Goal: Task Accomplishment & Management: Complete application form

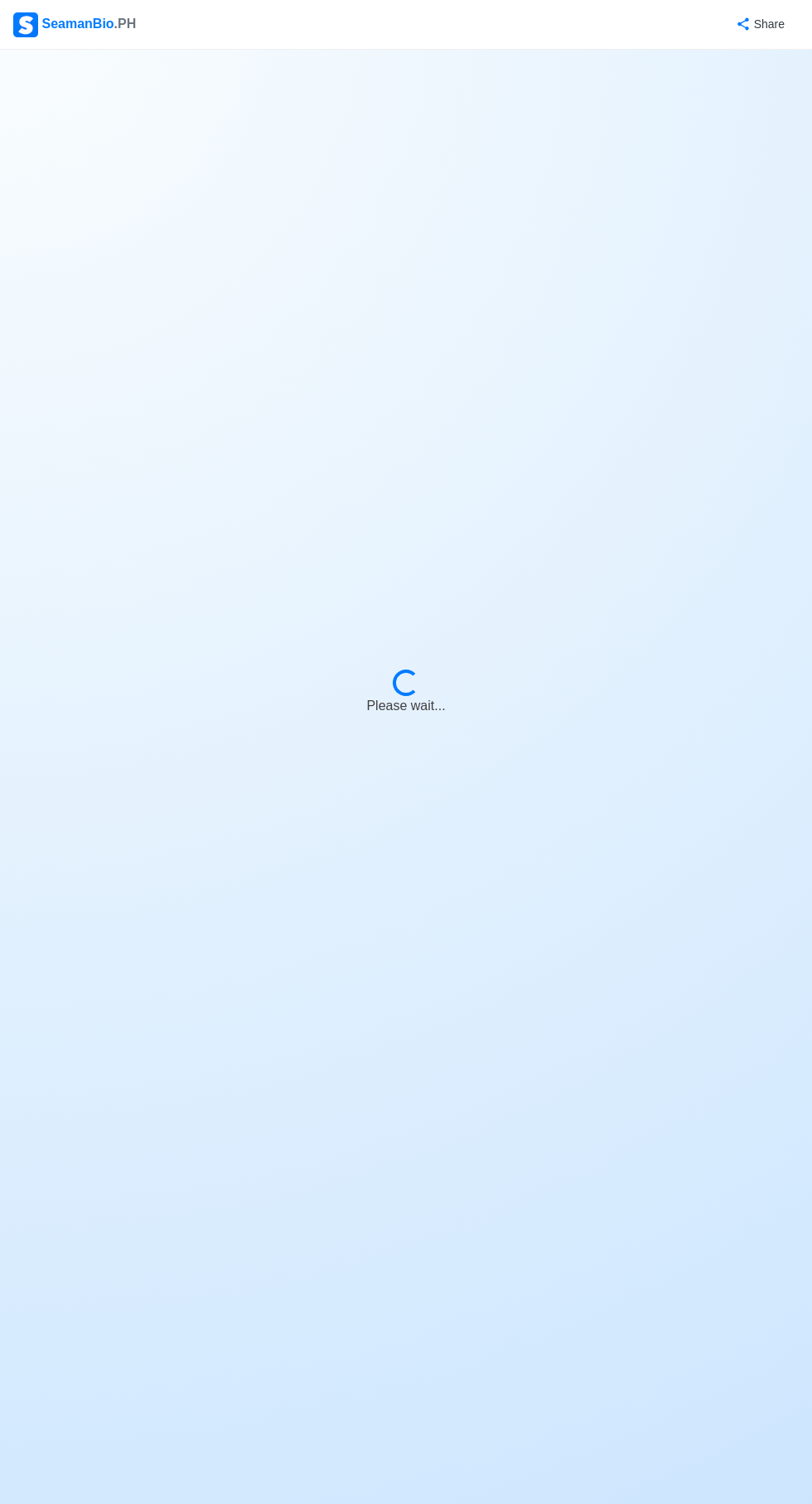
select select "Chief [PERSON_NAME]"
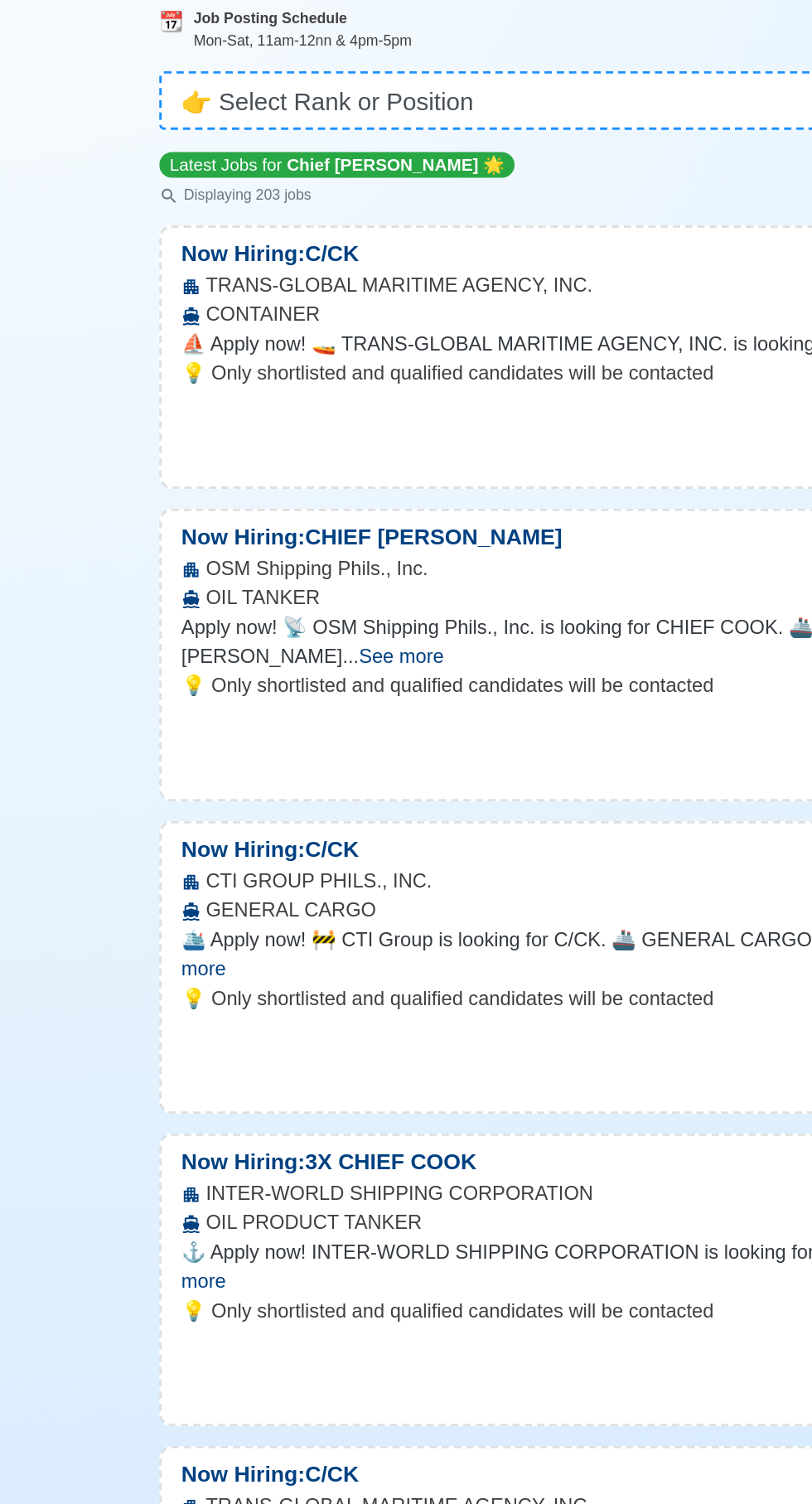
click at [276, 748] on div "CTI GROUP PHILS., INC. GENERAL CARGO" at bounding box center [406, 760] width 593 height 40
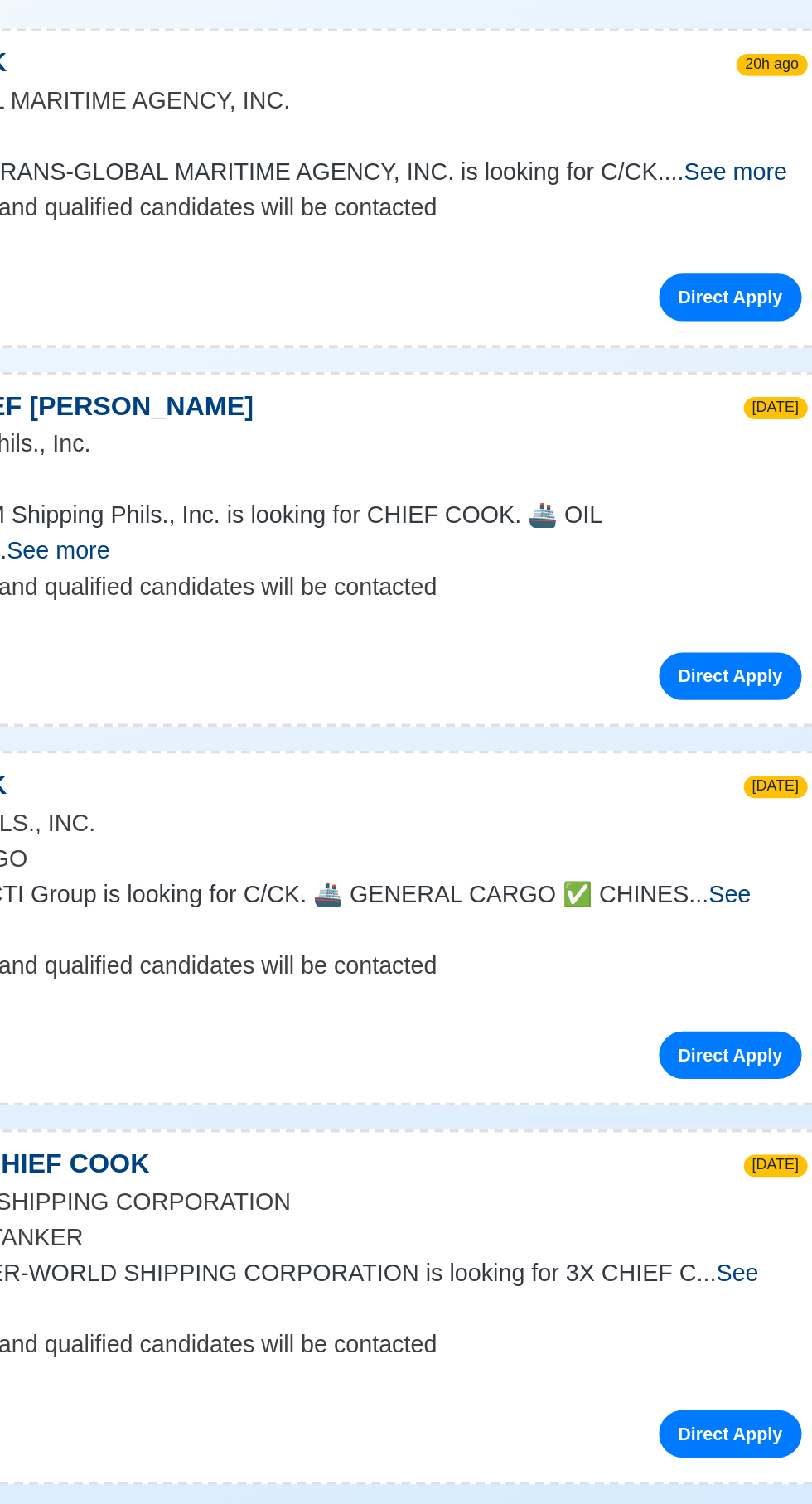
click at [662, 993] on span "See more" at bounding box center [393, 1011] width 540 height 34
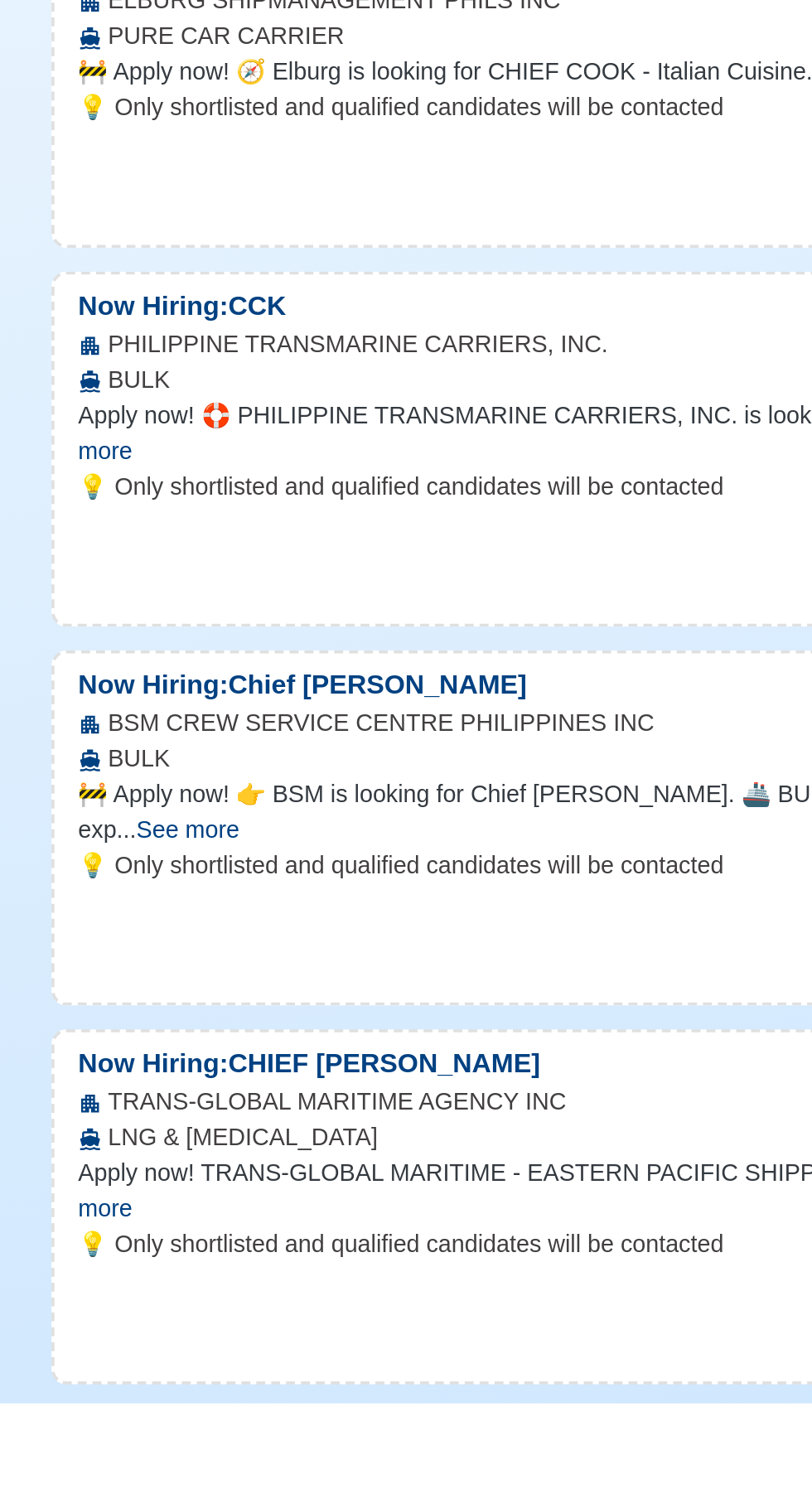
scroll to position [763, 0]
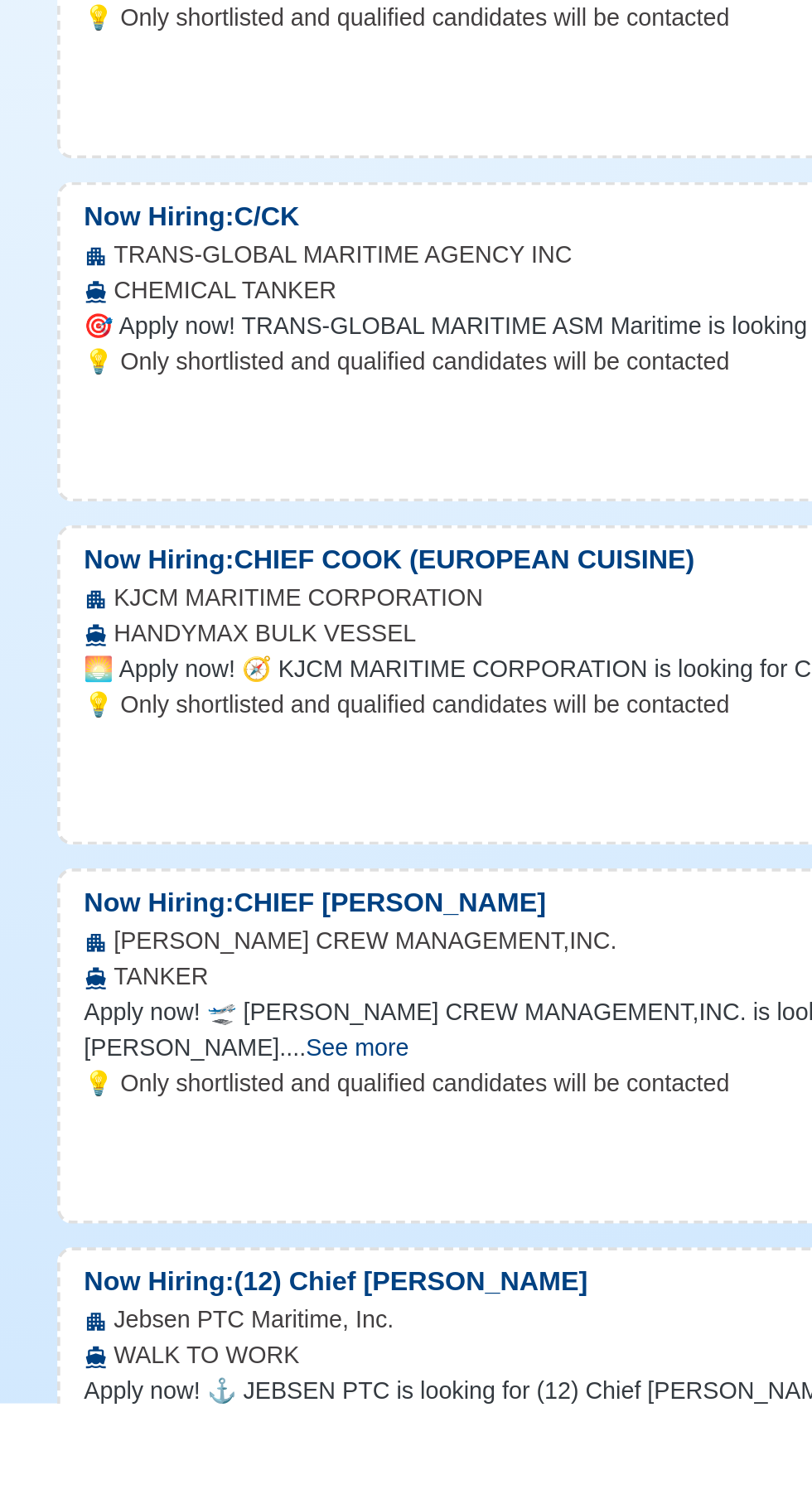
scroll to position [1778, 0]
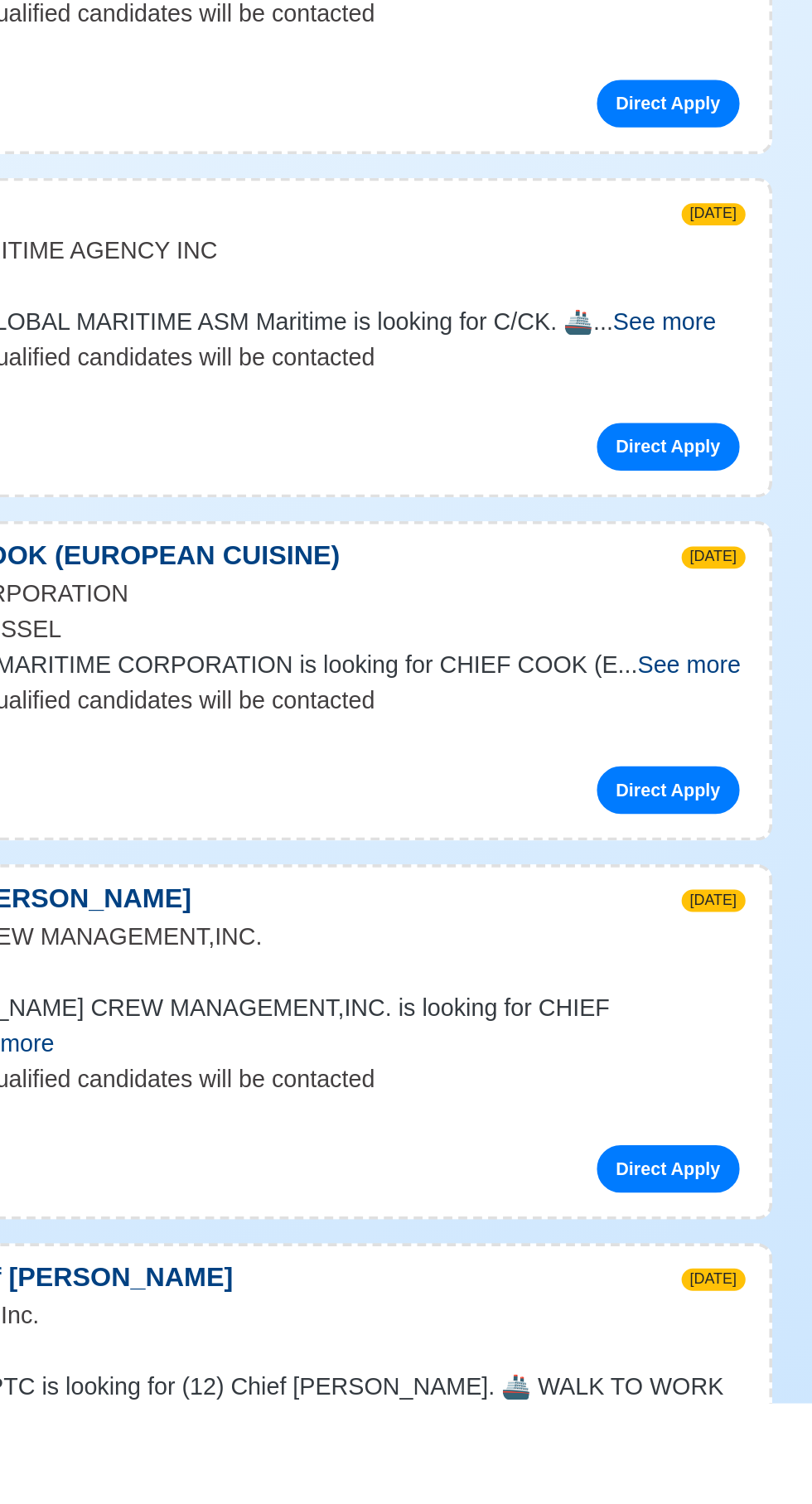
click at [209, 1503] on span "See more" at bounding box center [180, 1514] width 58 height 14
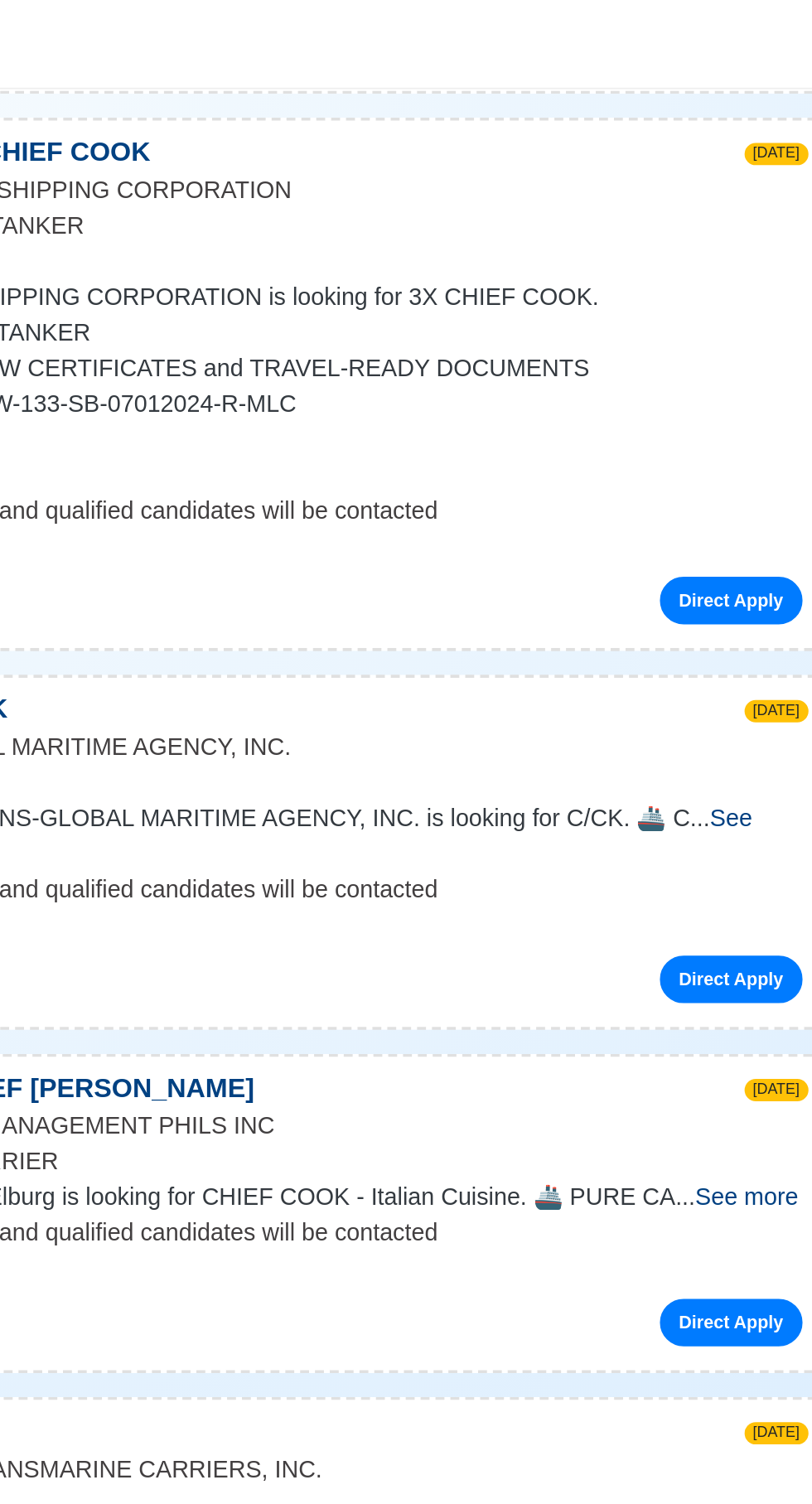
scroll to position [0, 0]
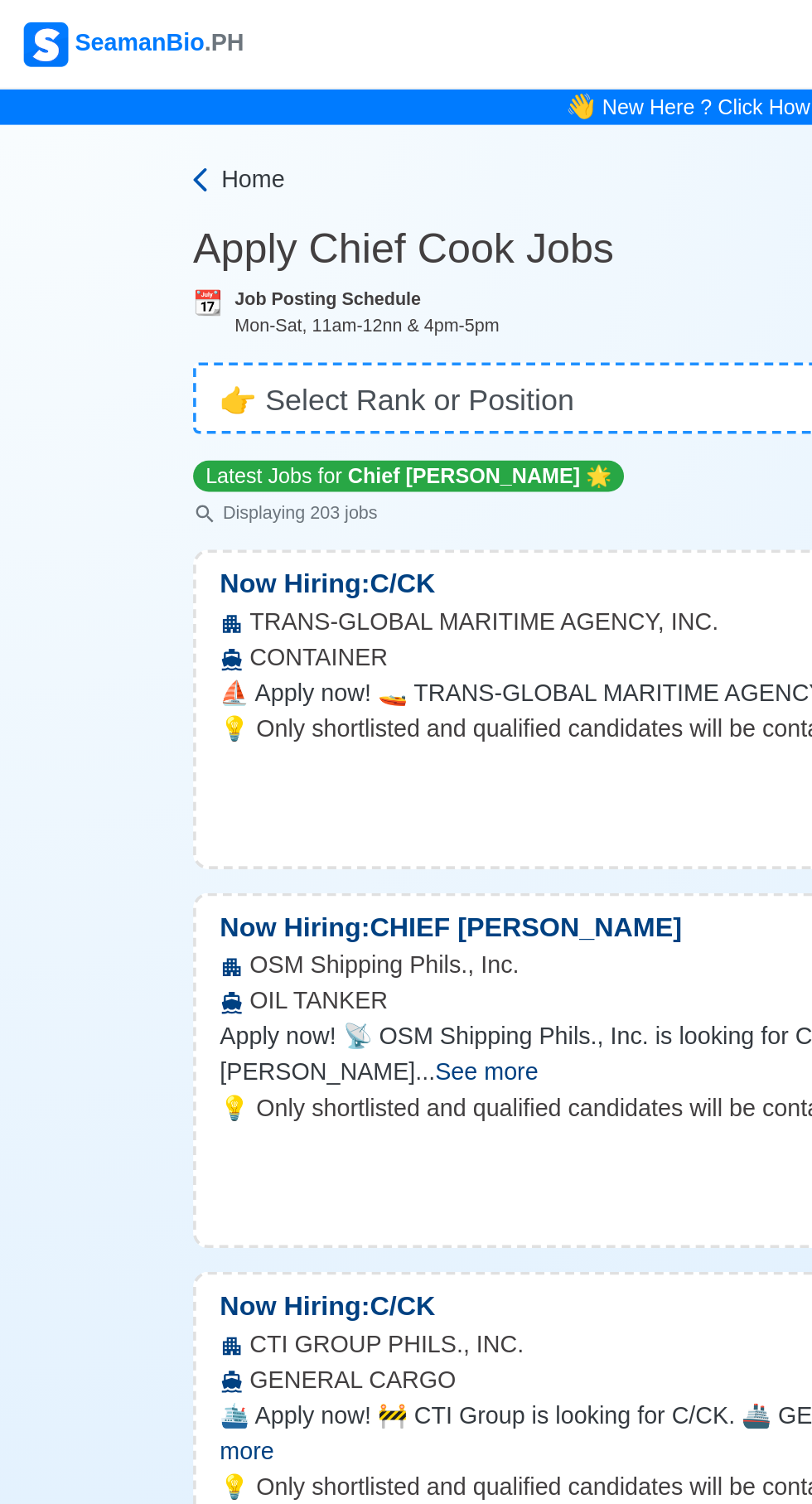
click at [143, 95] on span "Home" at bounding box center [141, 100] width 35 height 20
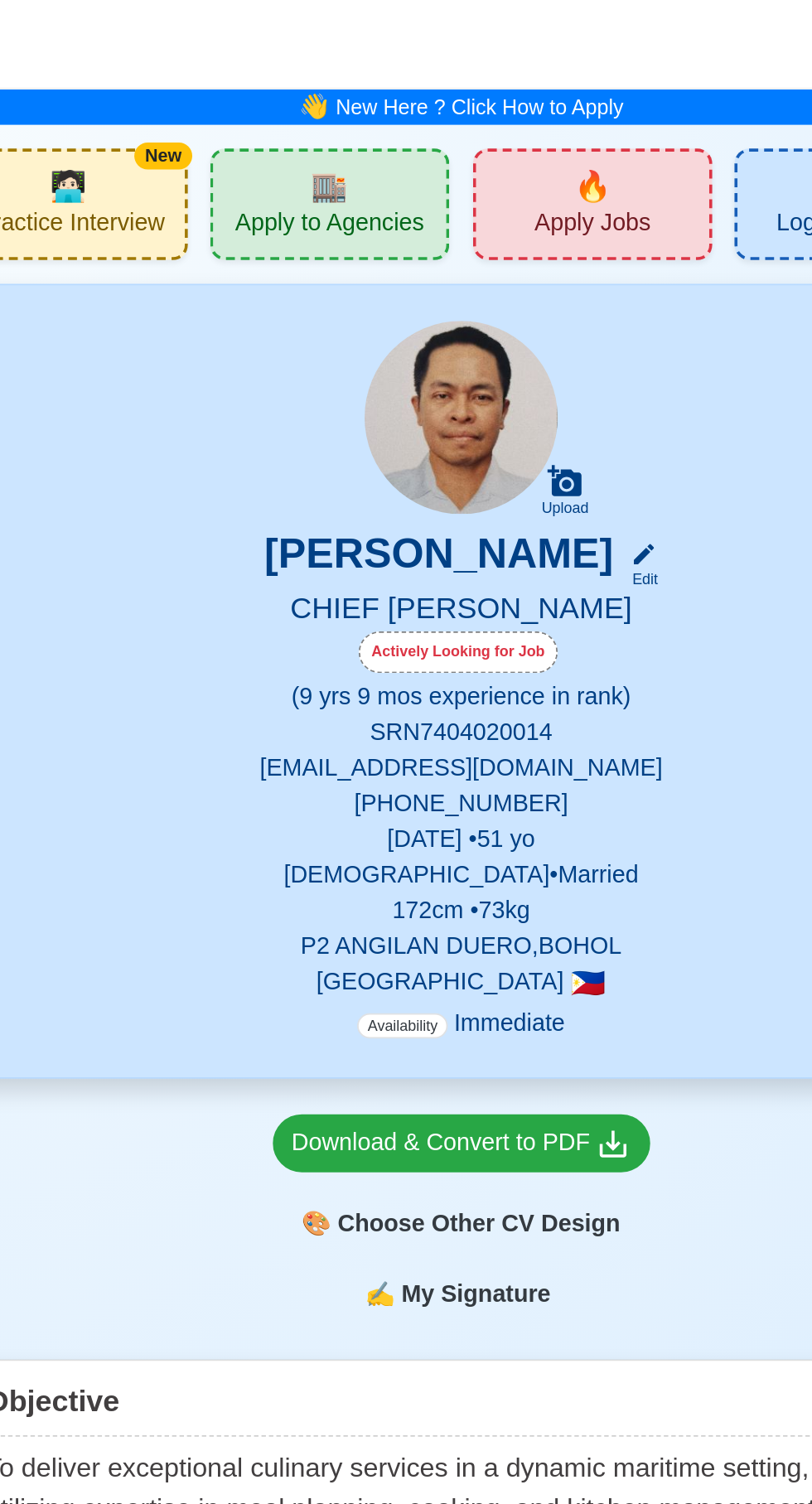
click at [339, 111] on span "🏬" at bounding box center [333, 103] width 21 height 25
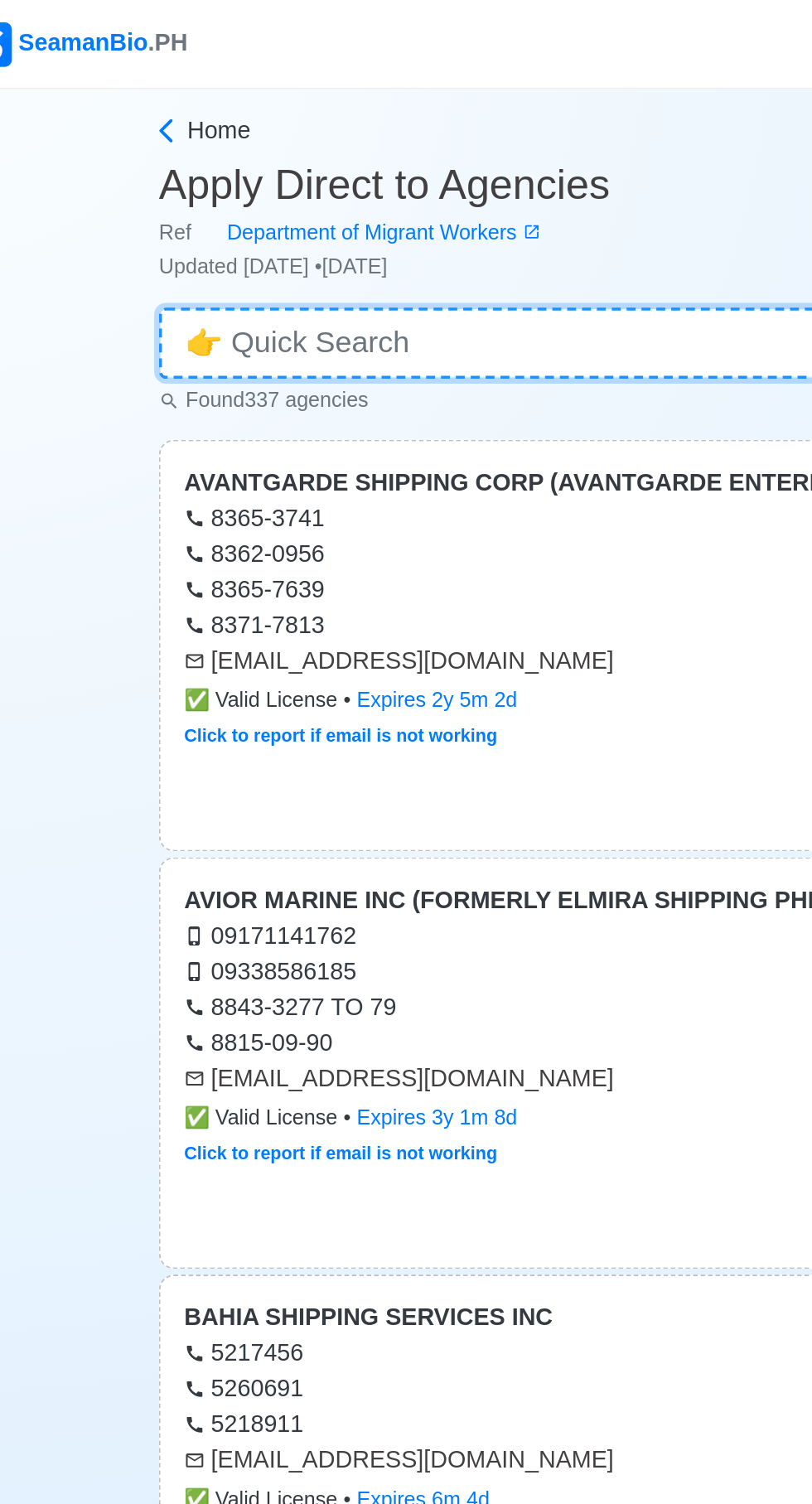
click at [264, 185] on input at bounding box center [406, 192] width 571 height 40
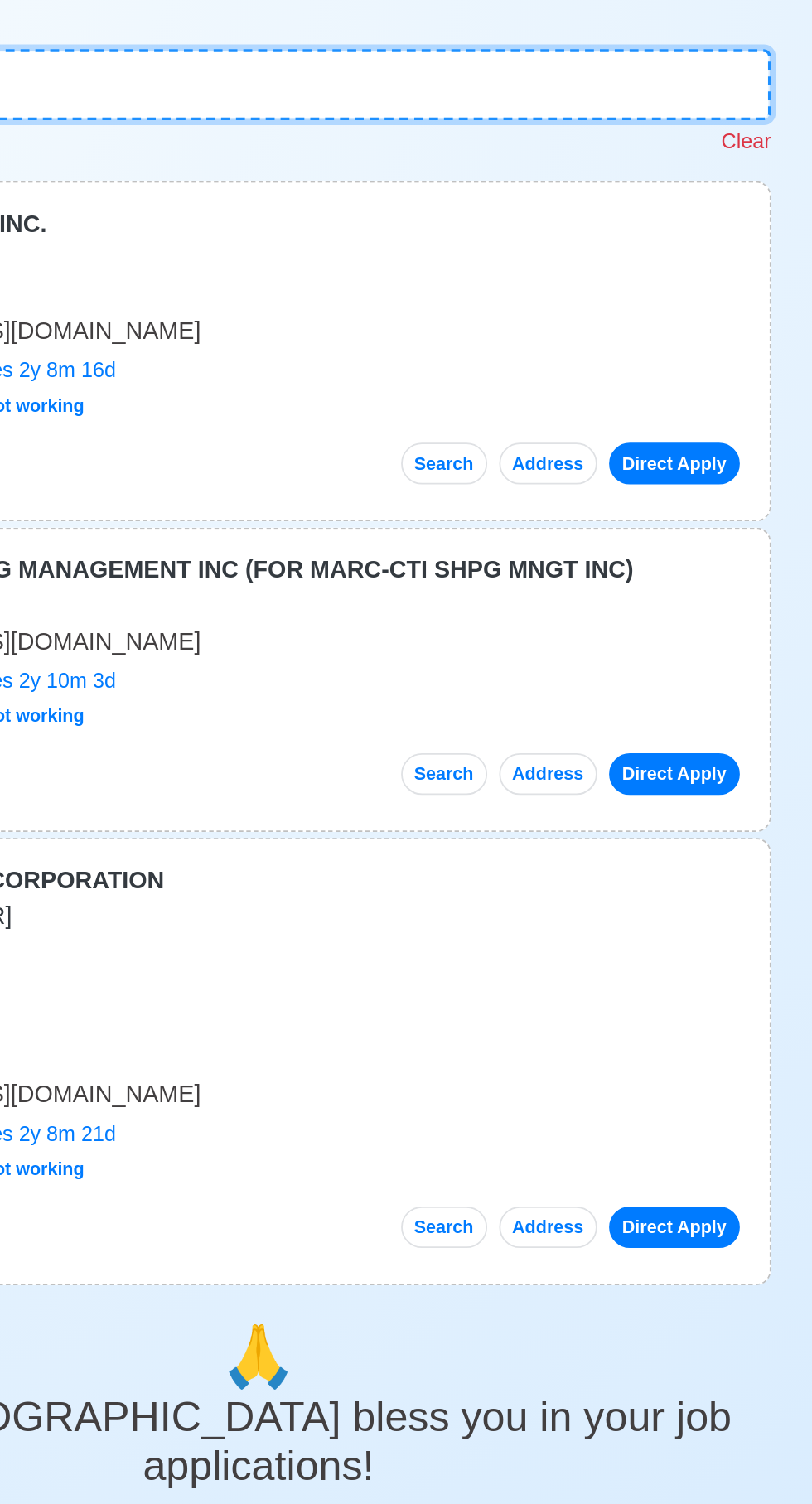
type input "Cti"
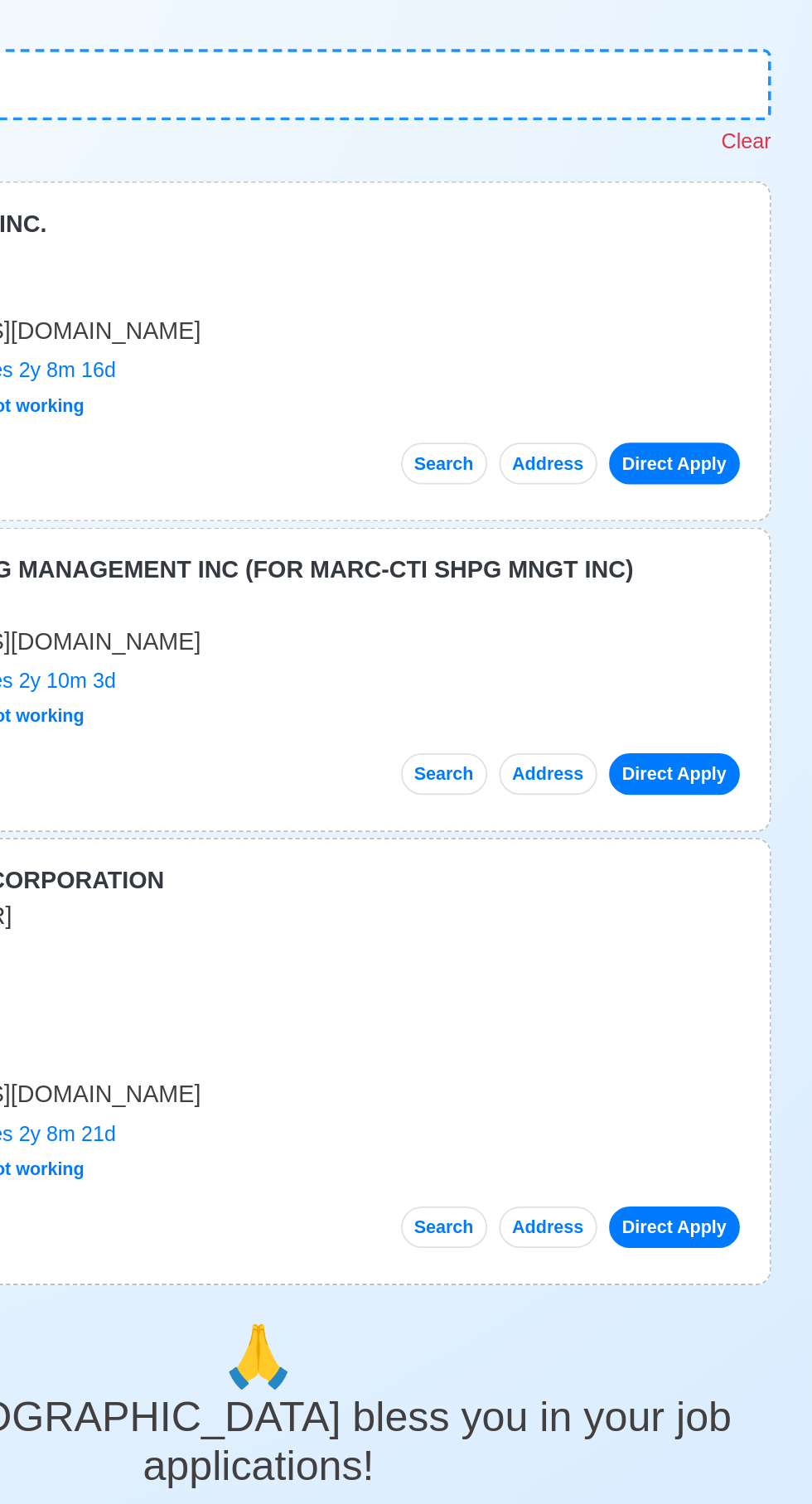
click at [565, 403] on button "Address" at bounding box center [568, 402] width 55 height 23
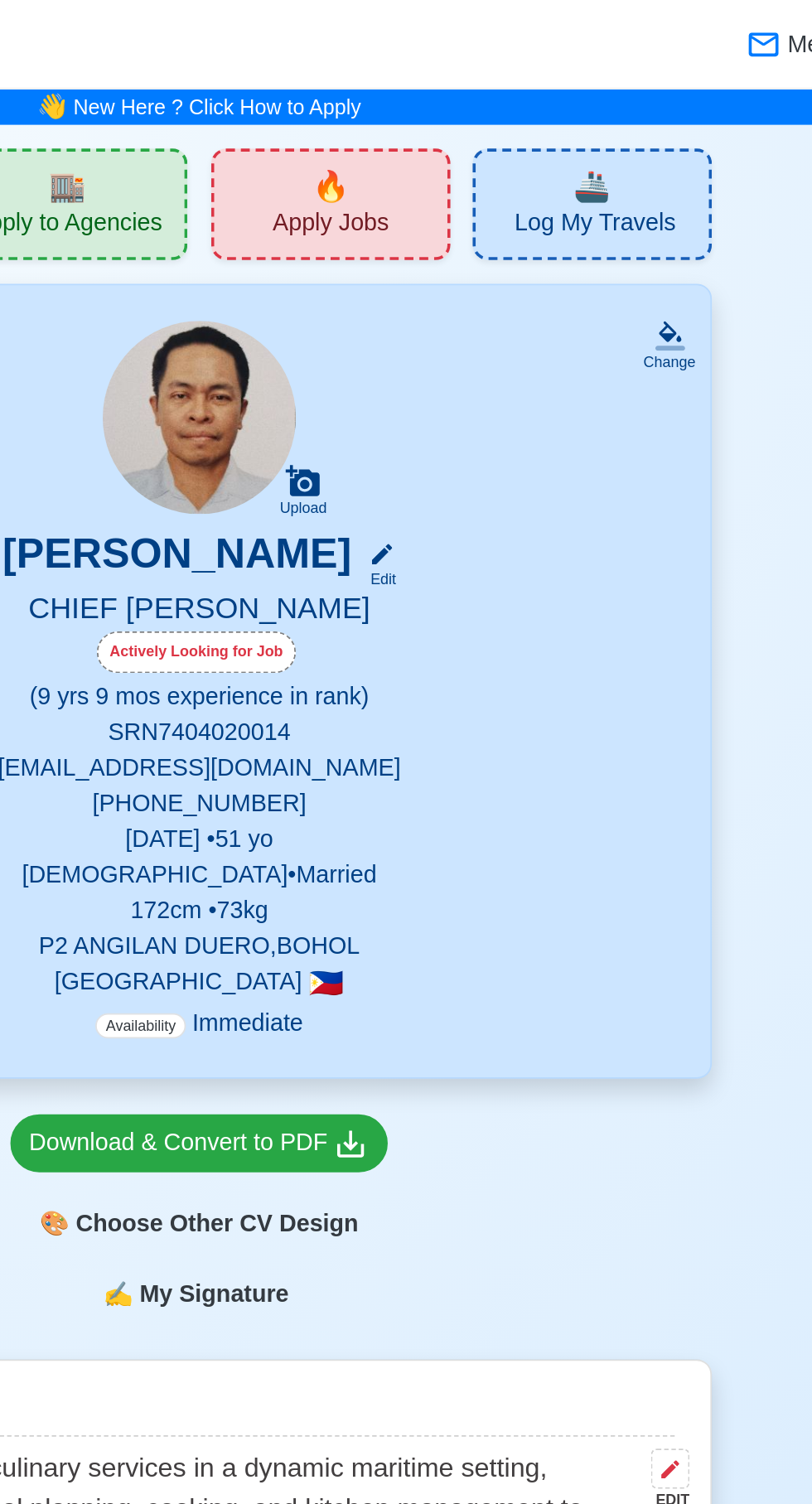
click at [481, 94] on span "🔥" at bounding box center [479, 103] width 21 height 25
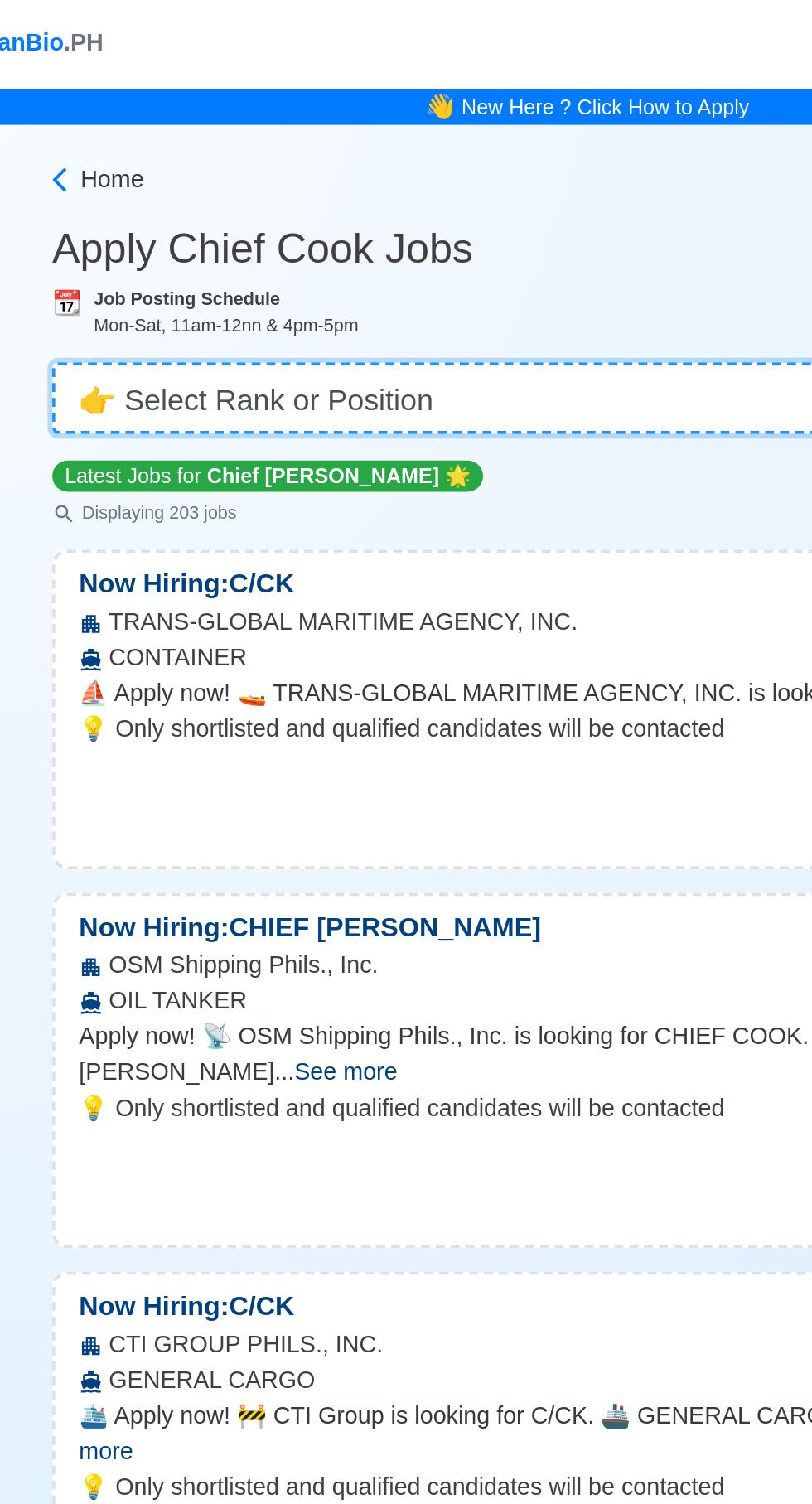
click at [298, 213] on select "👉 Select Rank or Position Master Chief Officer 2nd Officer 3rd Officer Junior O…" at bounding box center [406, 222] width 596 height 40
select select "Bosun"
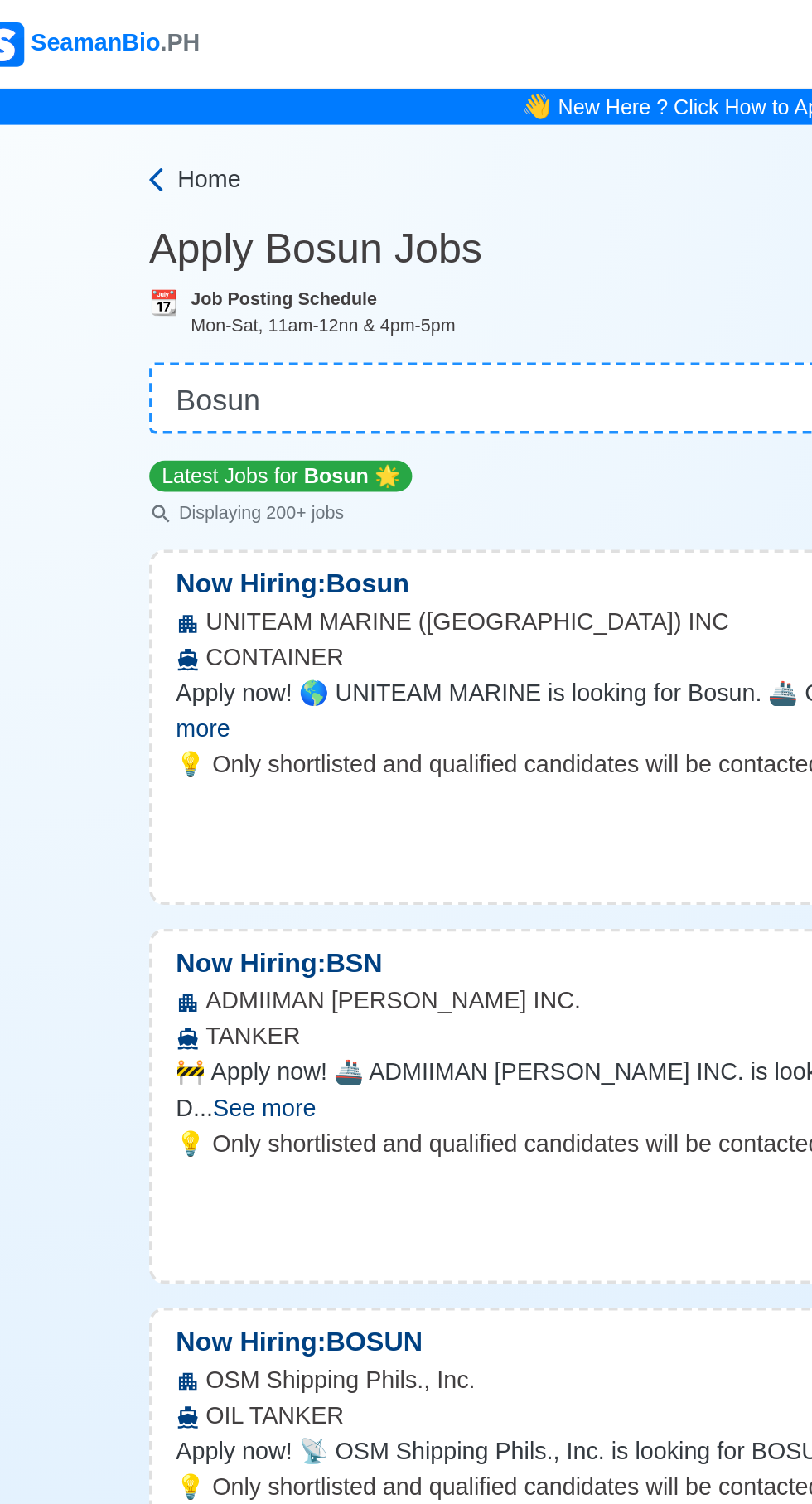
click at [127, 94] on span "Home" at bounding box center [141, 100] width 35 height 20
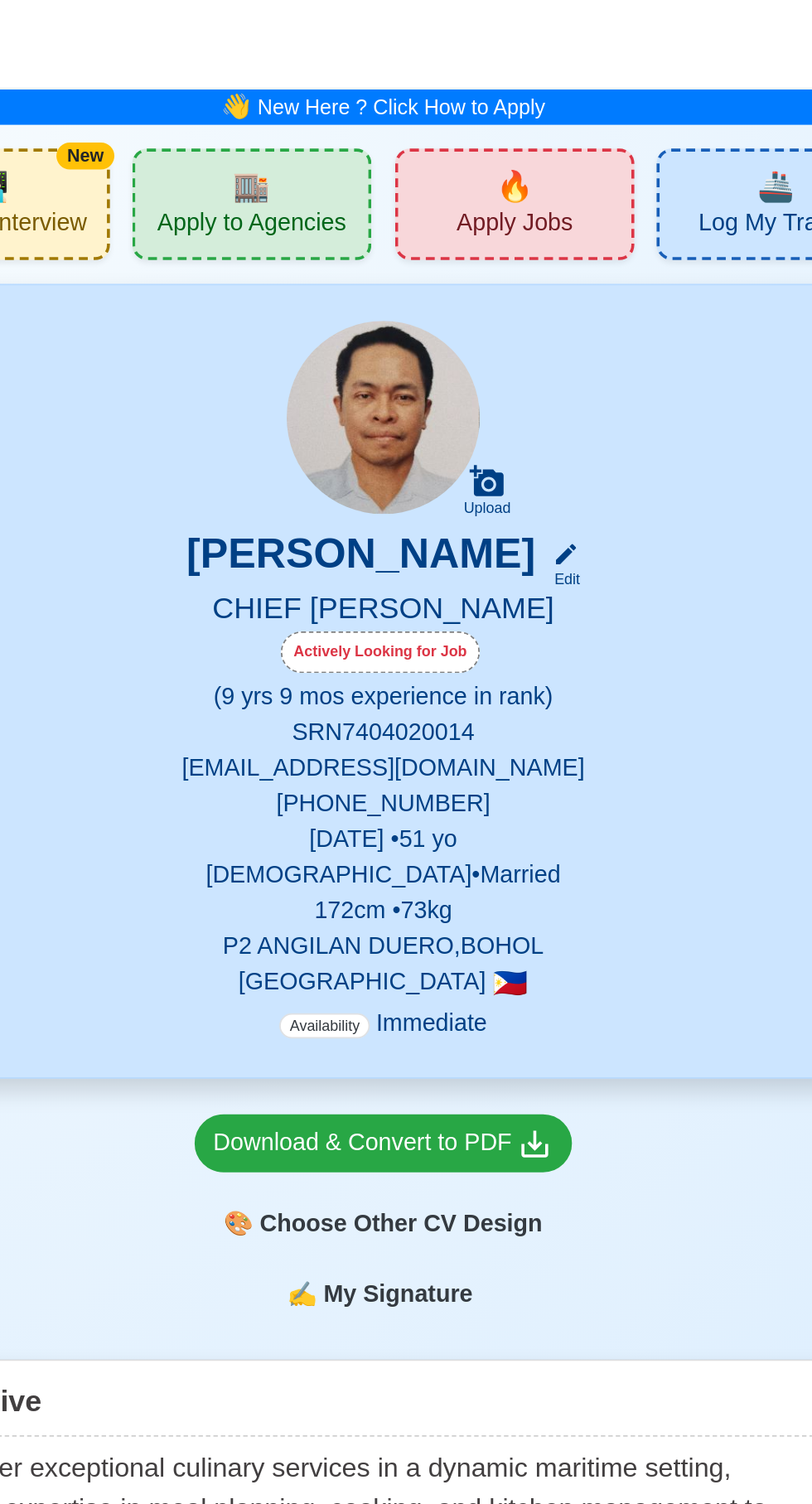
click at [500, 118] on span "Apply Jobs" at bounding box center [479, 126] width 64 height 21
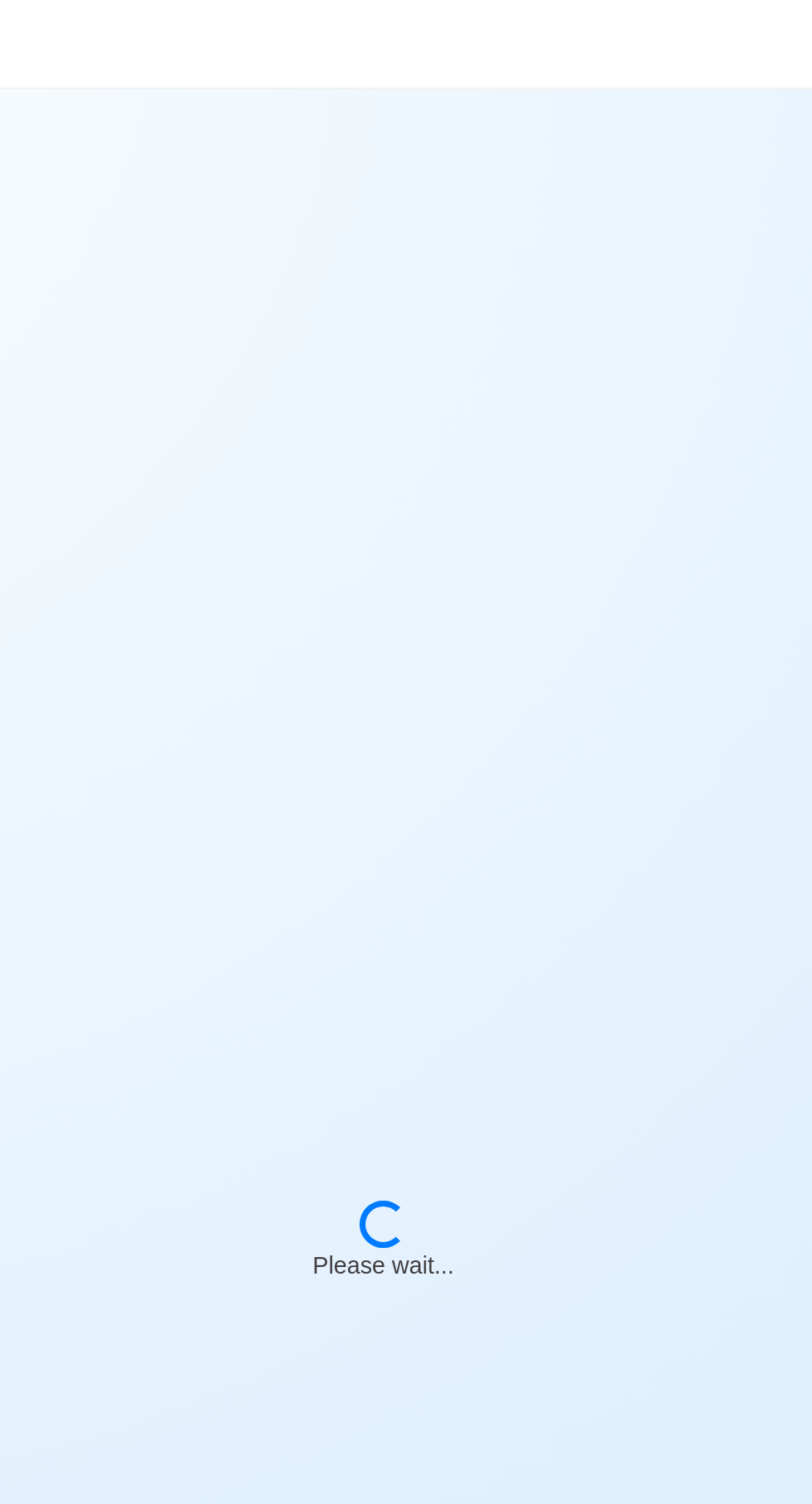
select select "Chief [PERSON_NAME]"
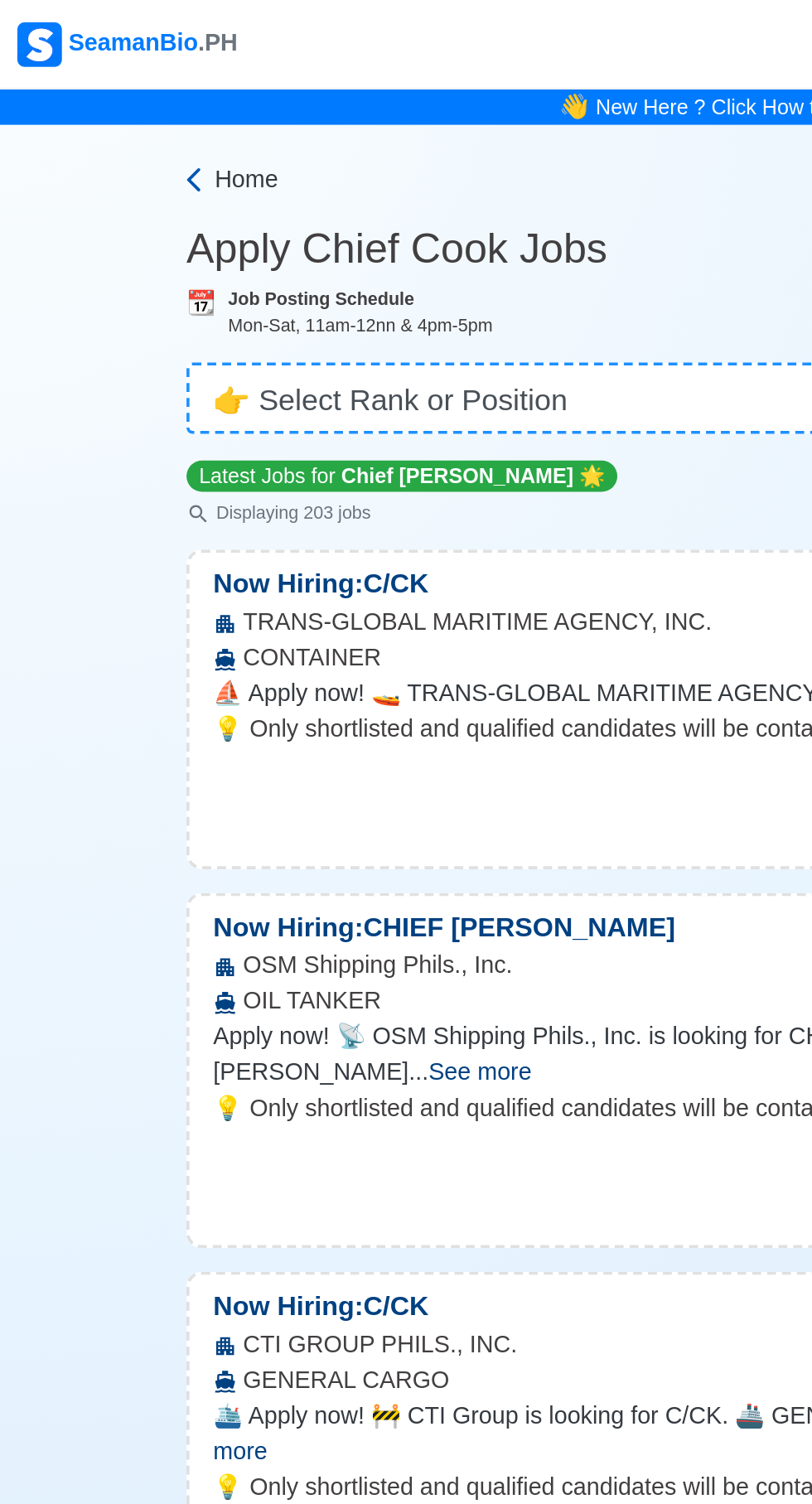
click at [148, 95] on span "Home" at bounding box center [141, 100] width 35 height 20
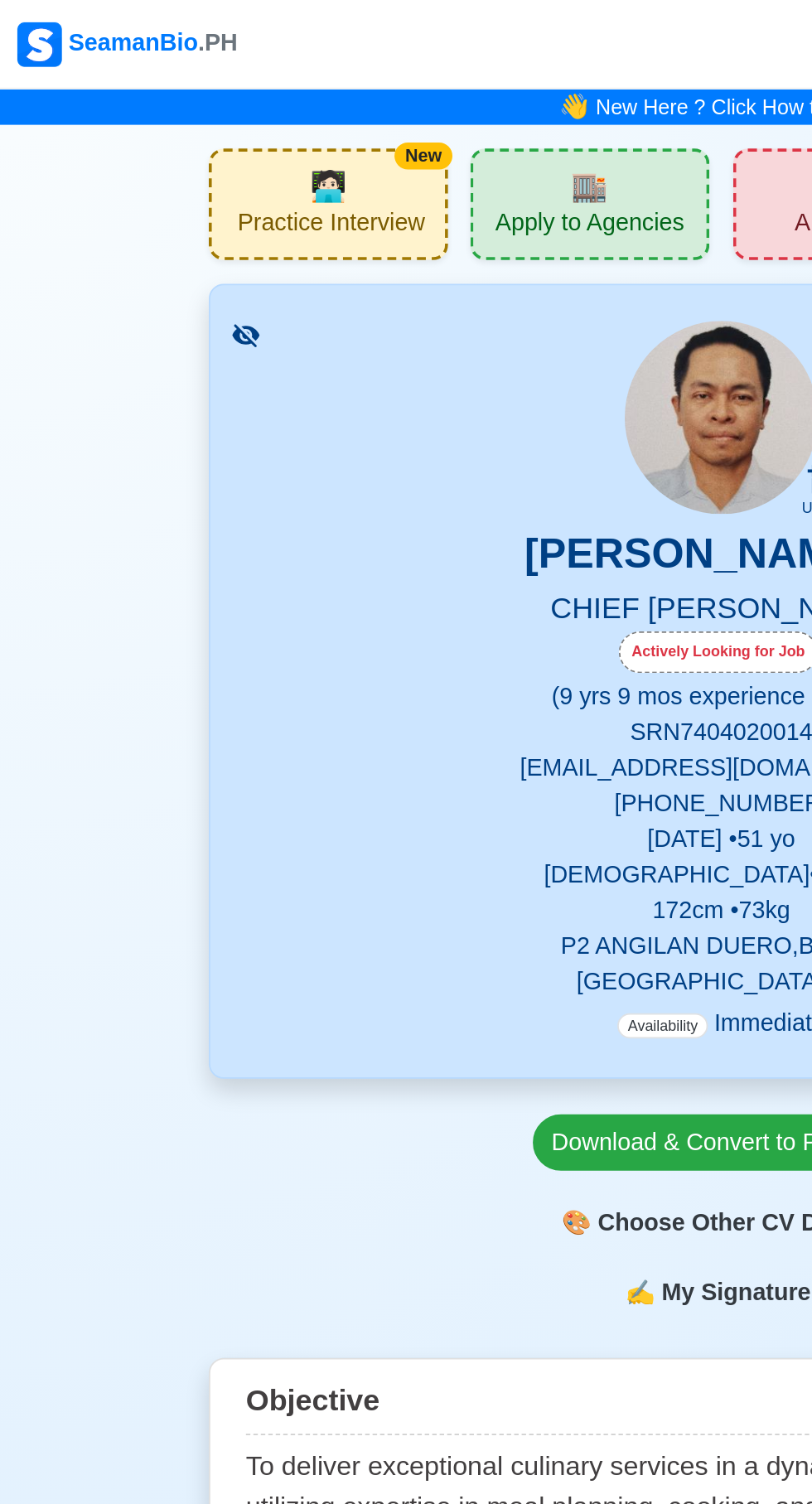
click at [327, 115] on span "🏬" at bounding box center [333, 103] width 21 height 25
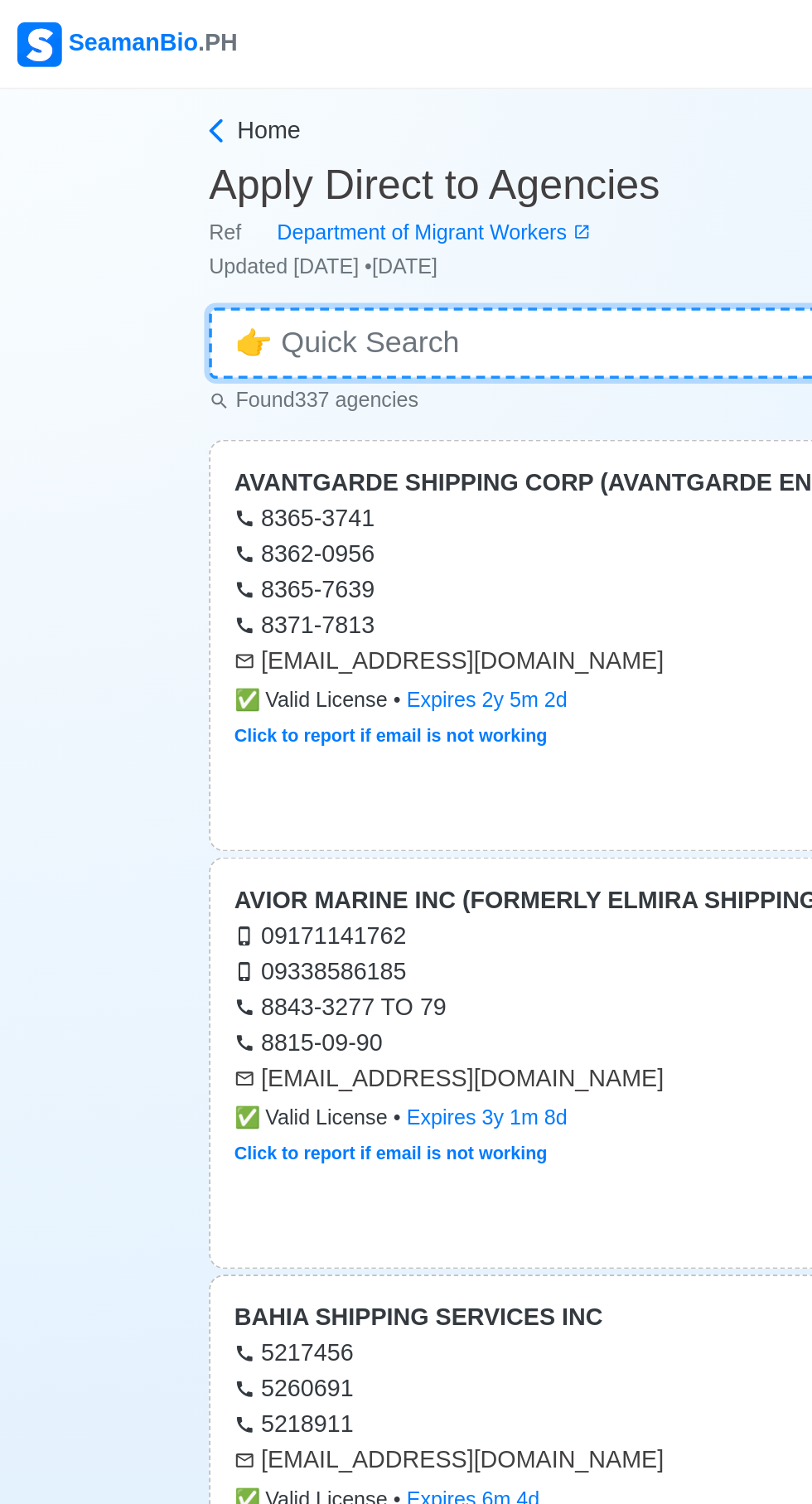
click at [266, 181] on input at bounding box center [406, 192] width 571 height 40
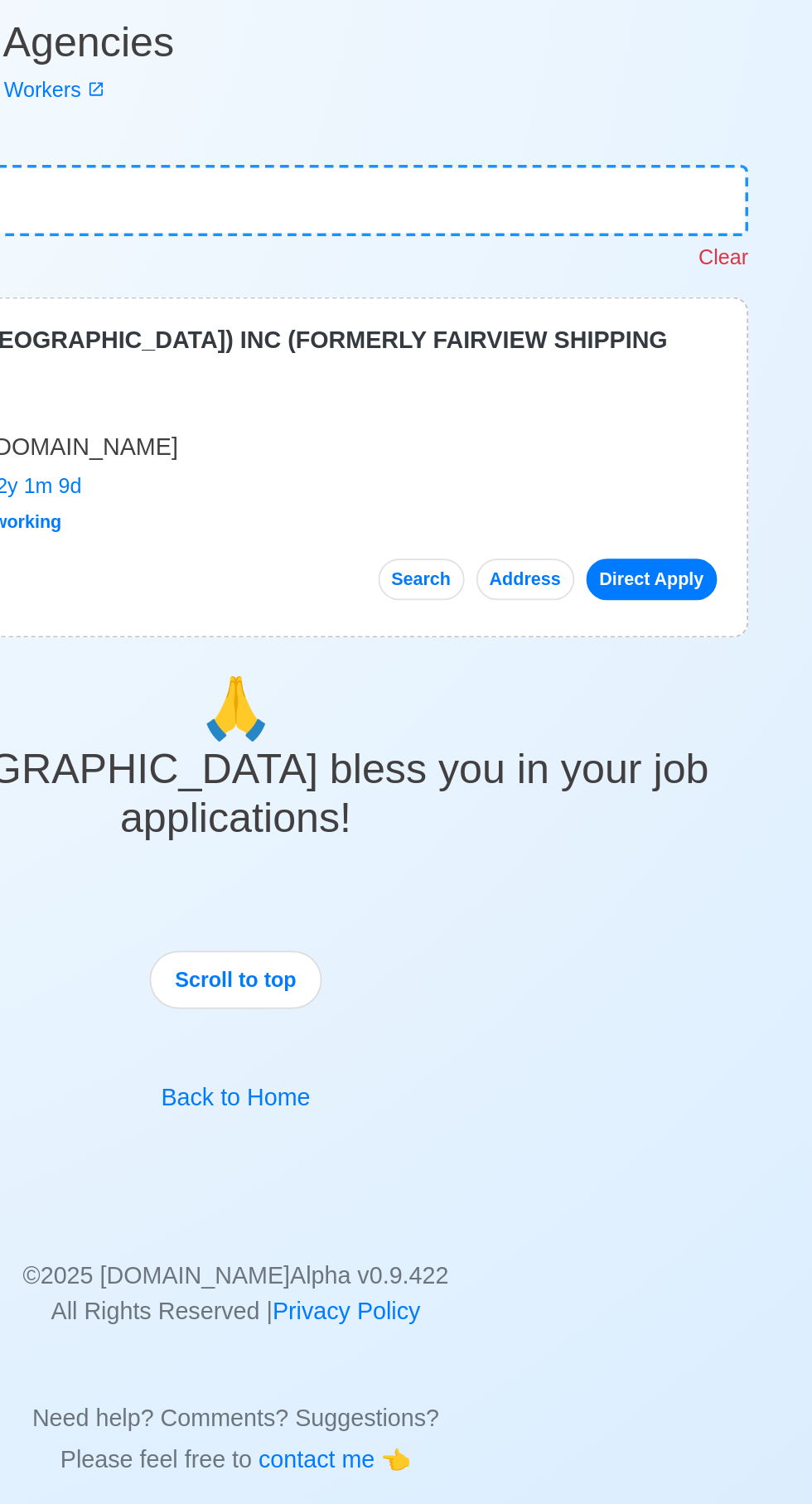
click at [569, 391] on button "Address" at bounding box center [568, 402] width 55 height 23
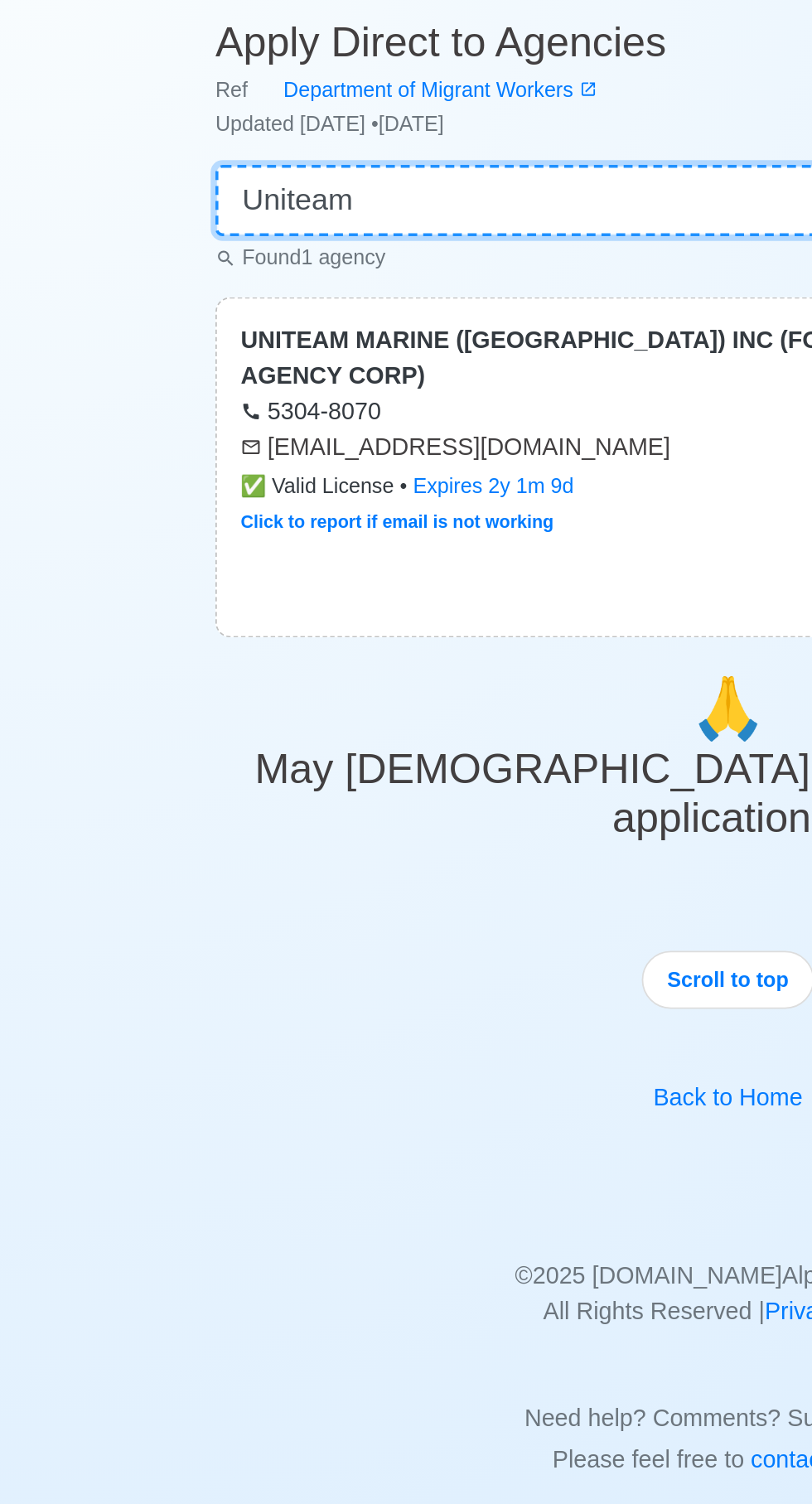
click at [288, 192] on input "Uniteam" at bounding box center [406, 192] width 571 height 40
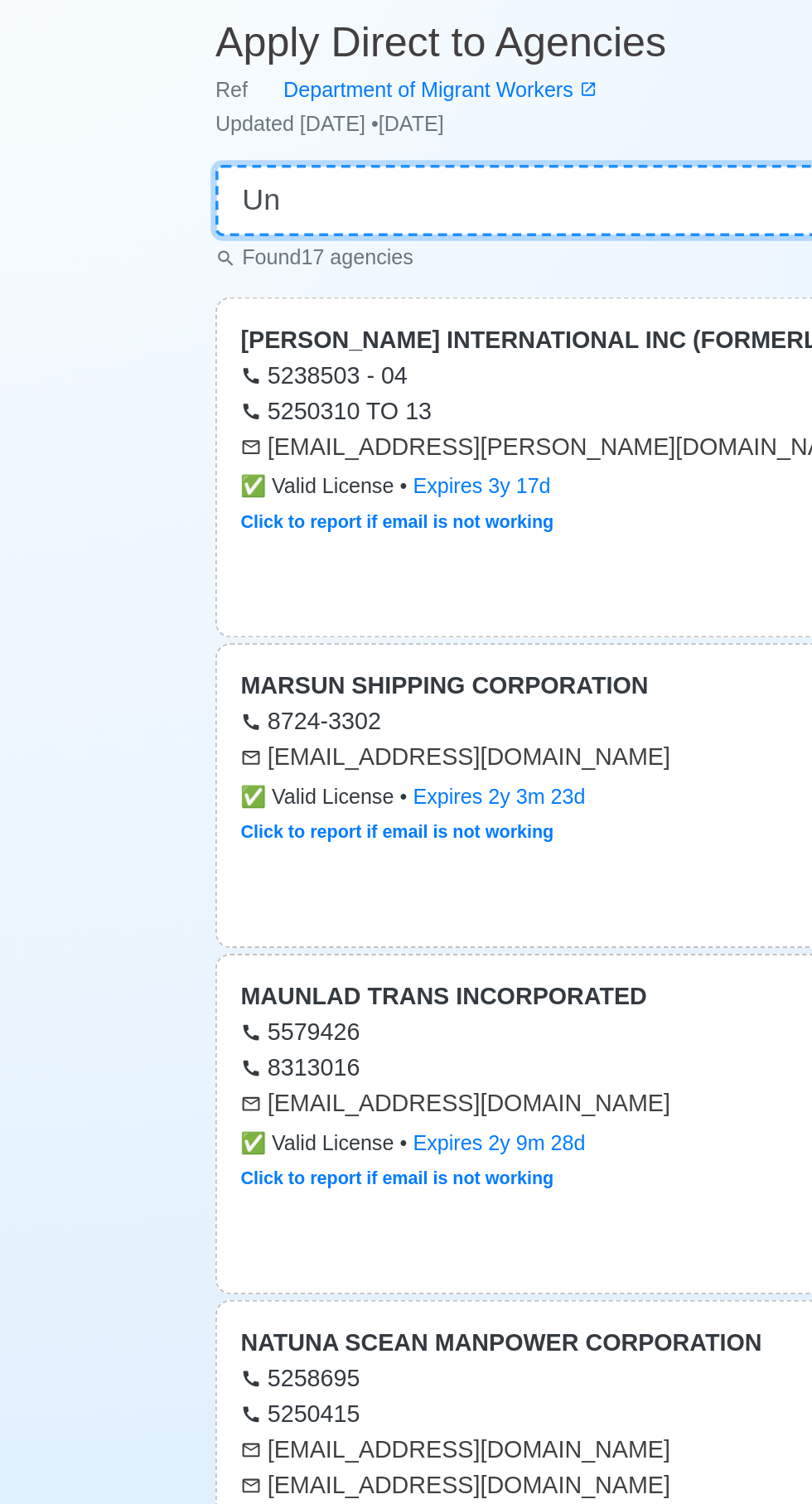
type input "U"
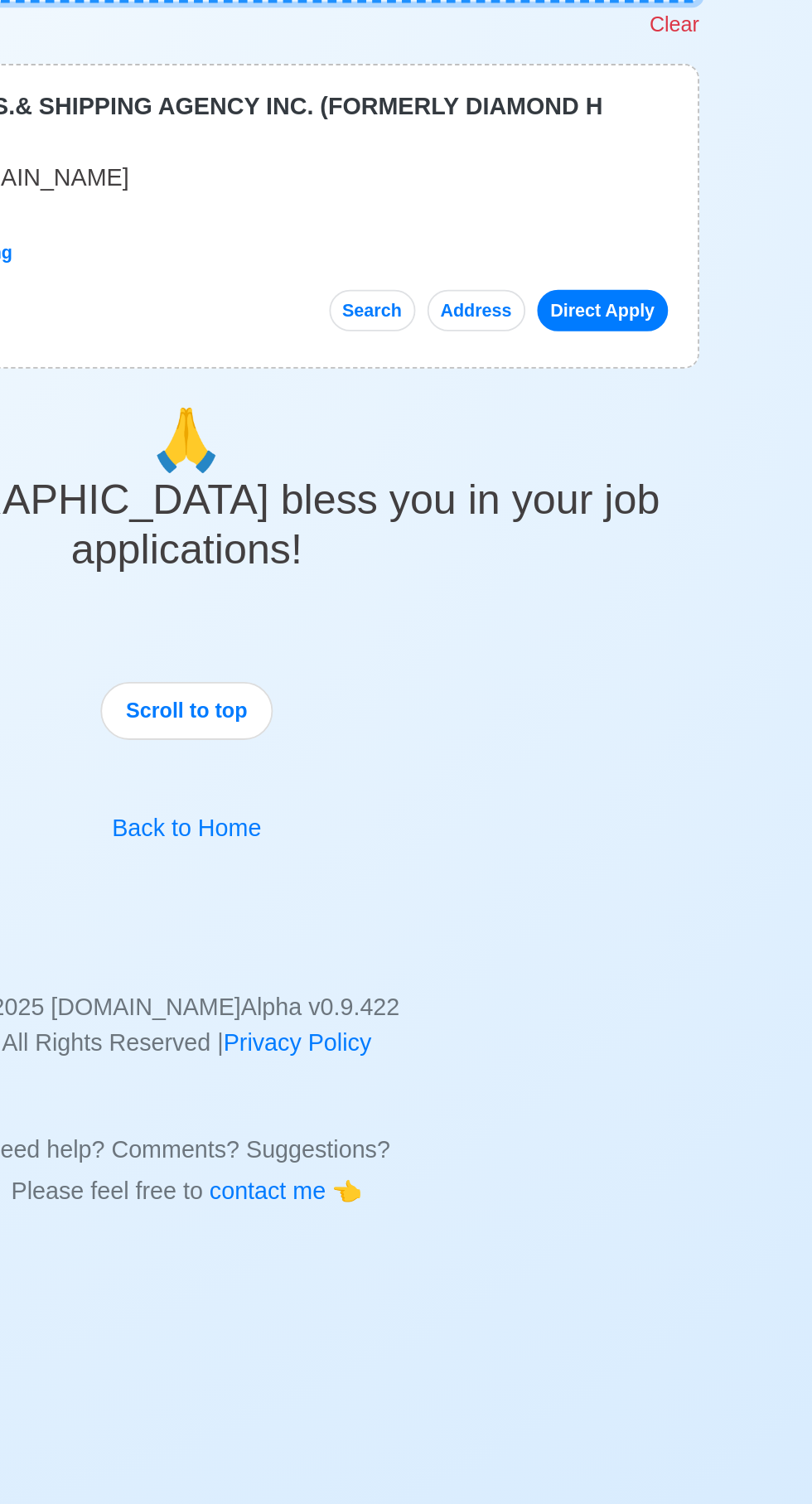
type input "Diamond"
click at [566, 382] on button "Address" at bounding box center [568, 382] width 55 height 23
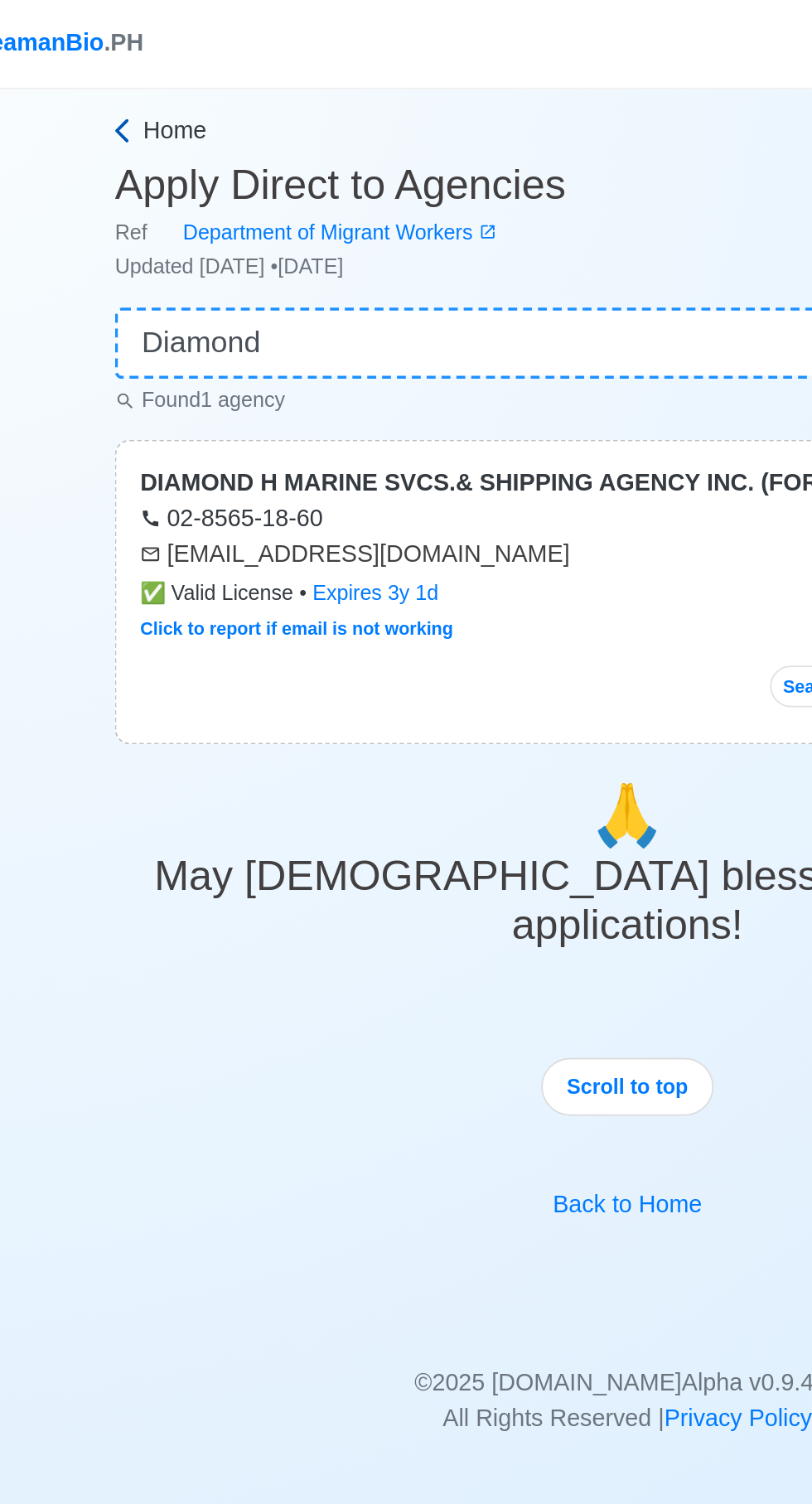
click at [150, 68] on span "Home" at bounding box center [153, 72] width 35 height 20
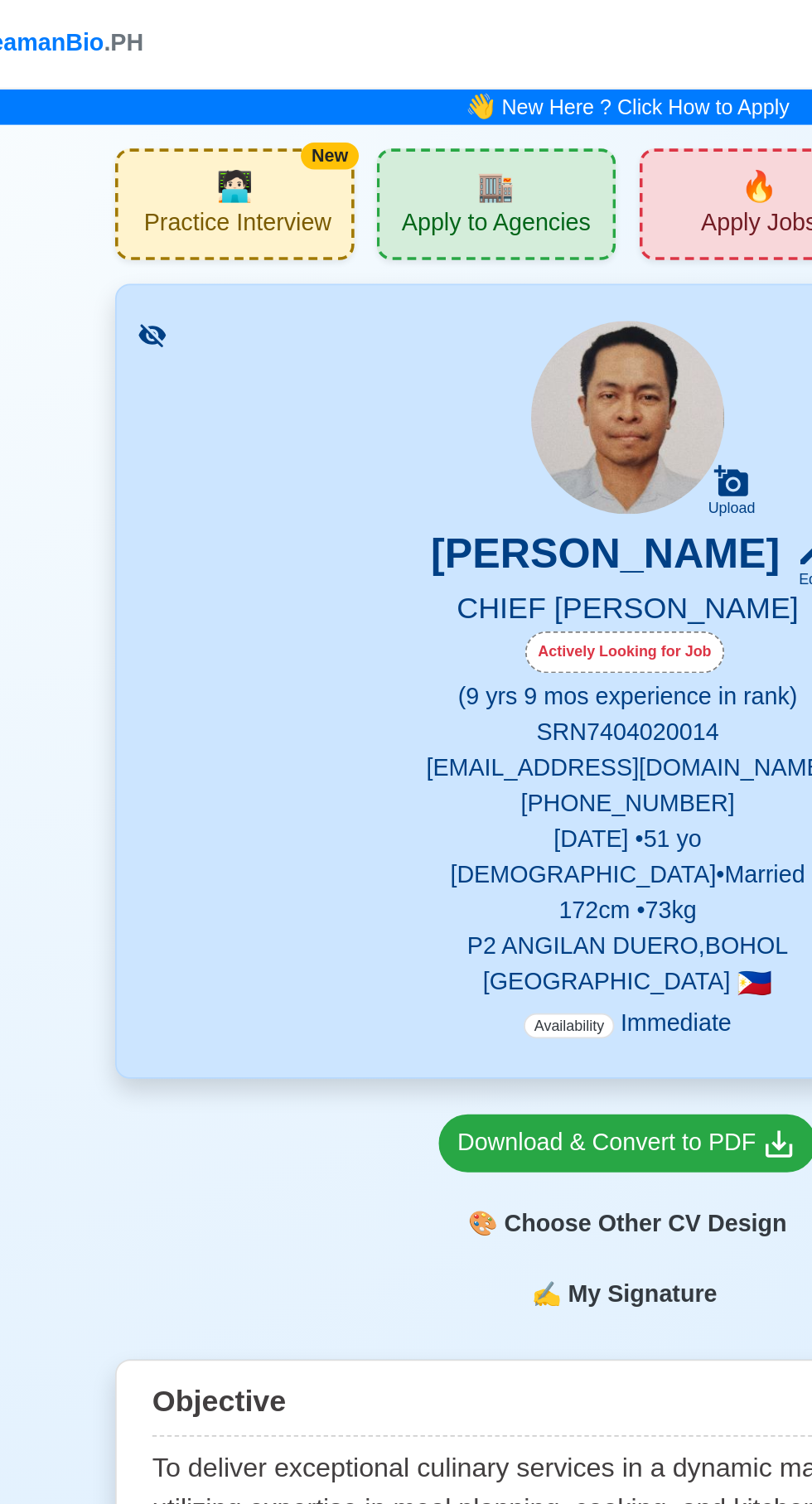
click at [485, 107] on span "🔥" at bounding box center [479, 103] width 21 height 25
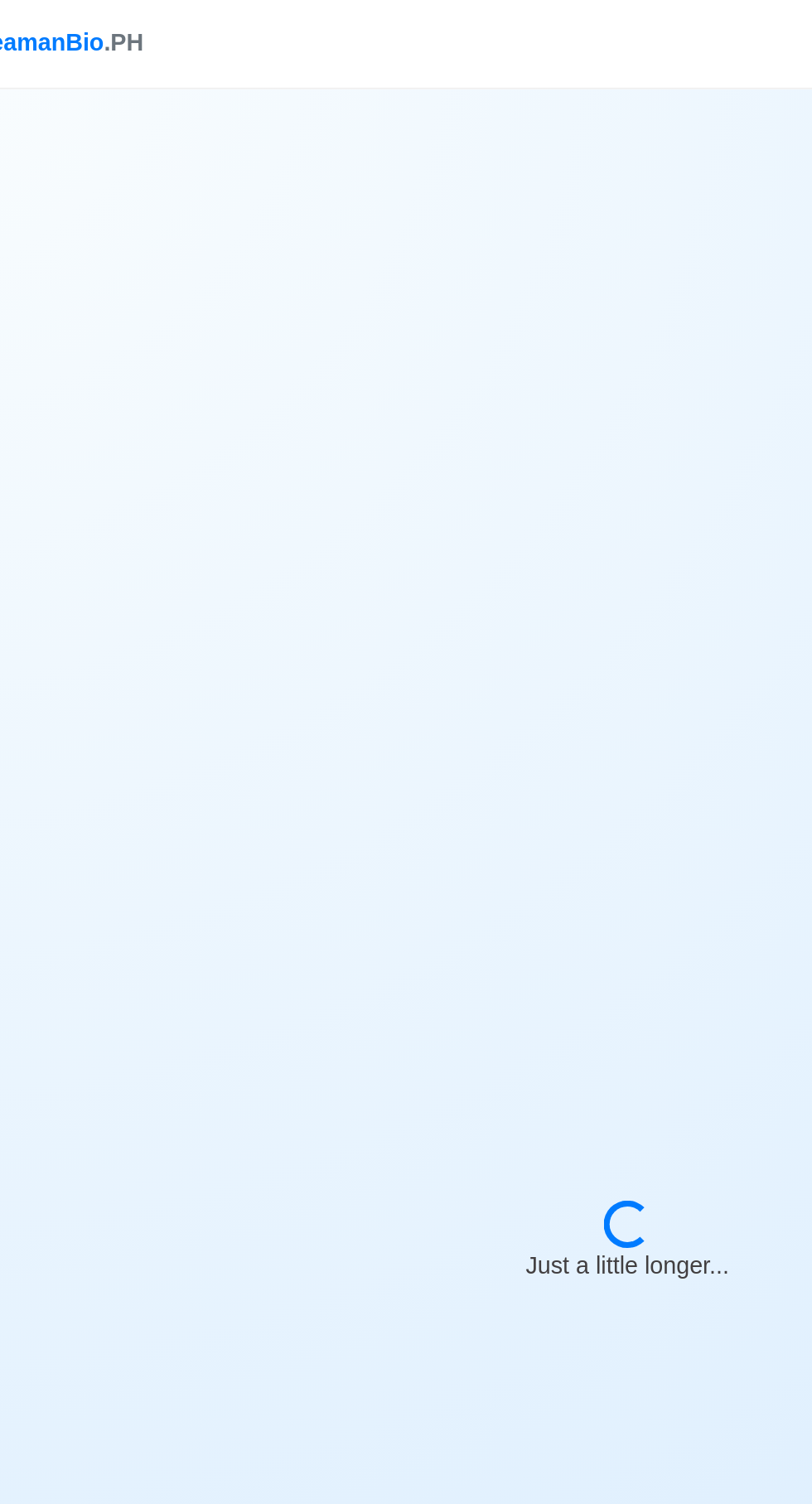
select select "Chief [PERSON_NAME]"
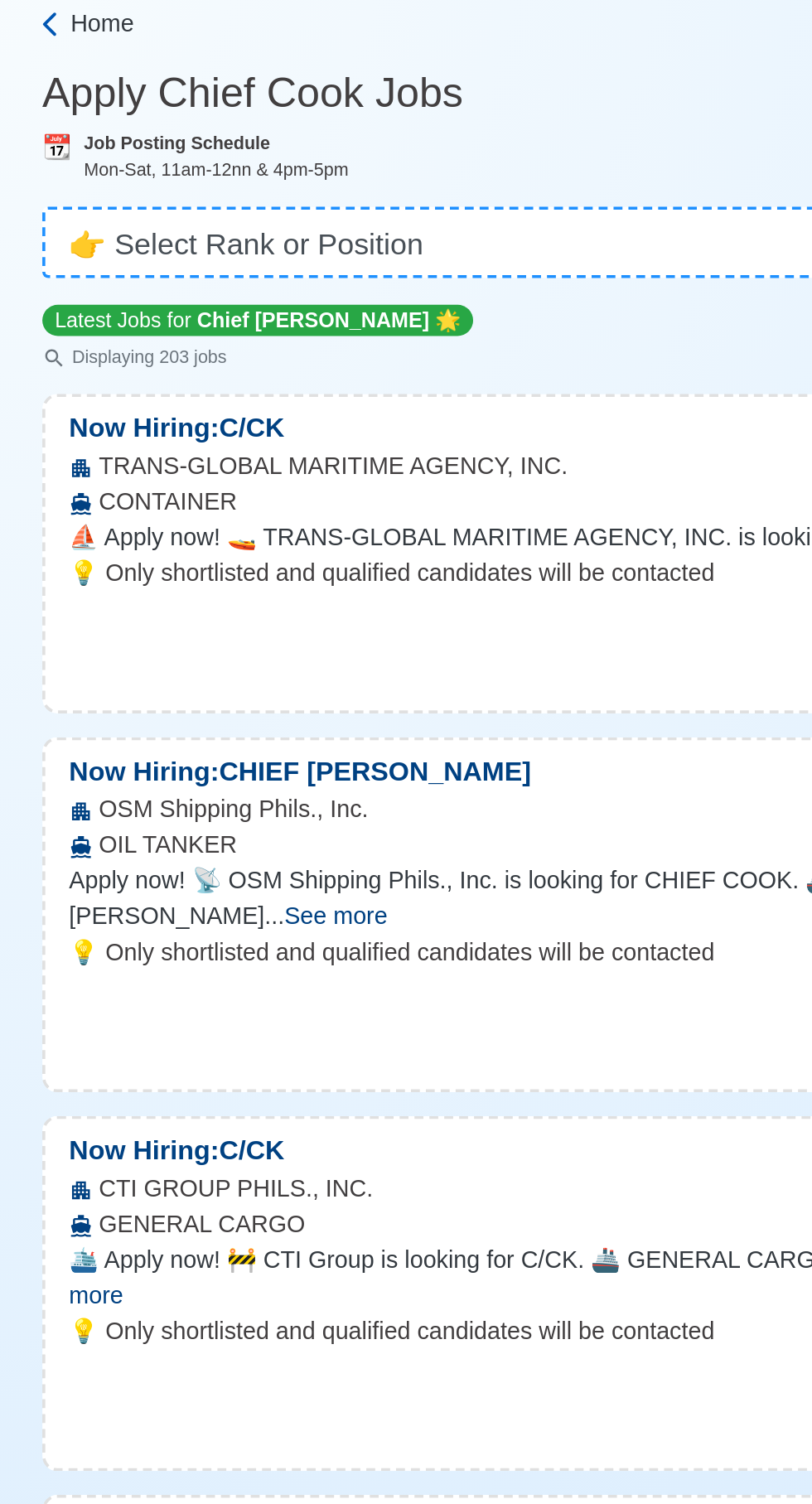
click at [142, 101] on span "Home" at bounding box center [141, 100] width 35 height 20
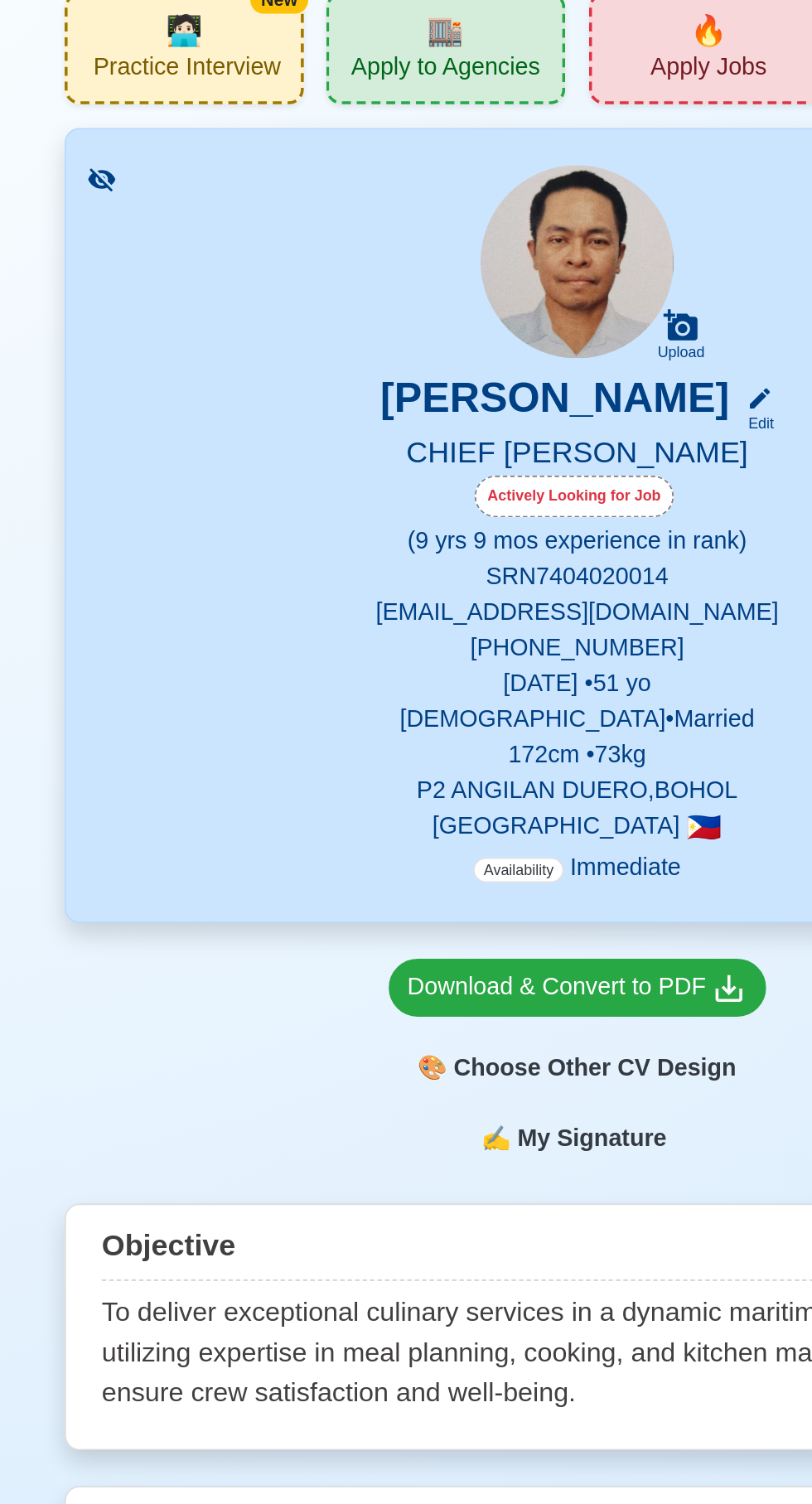
click at [353, 115] on div "🏬 Apply to Agencies" at bounding box center [332, 113] width 133 height 62
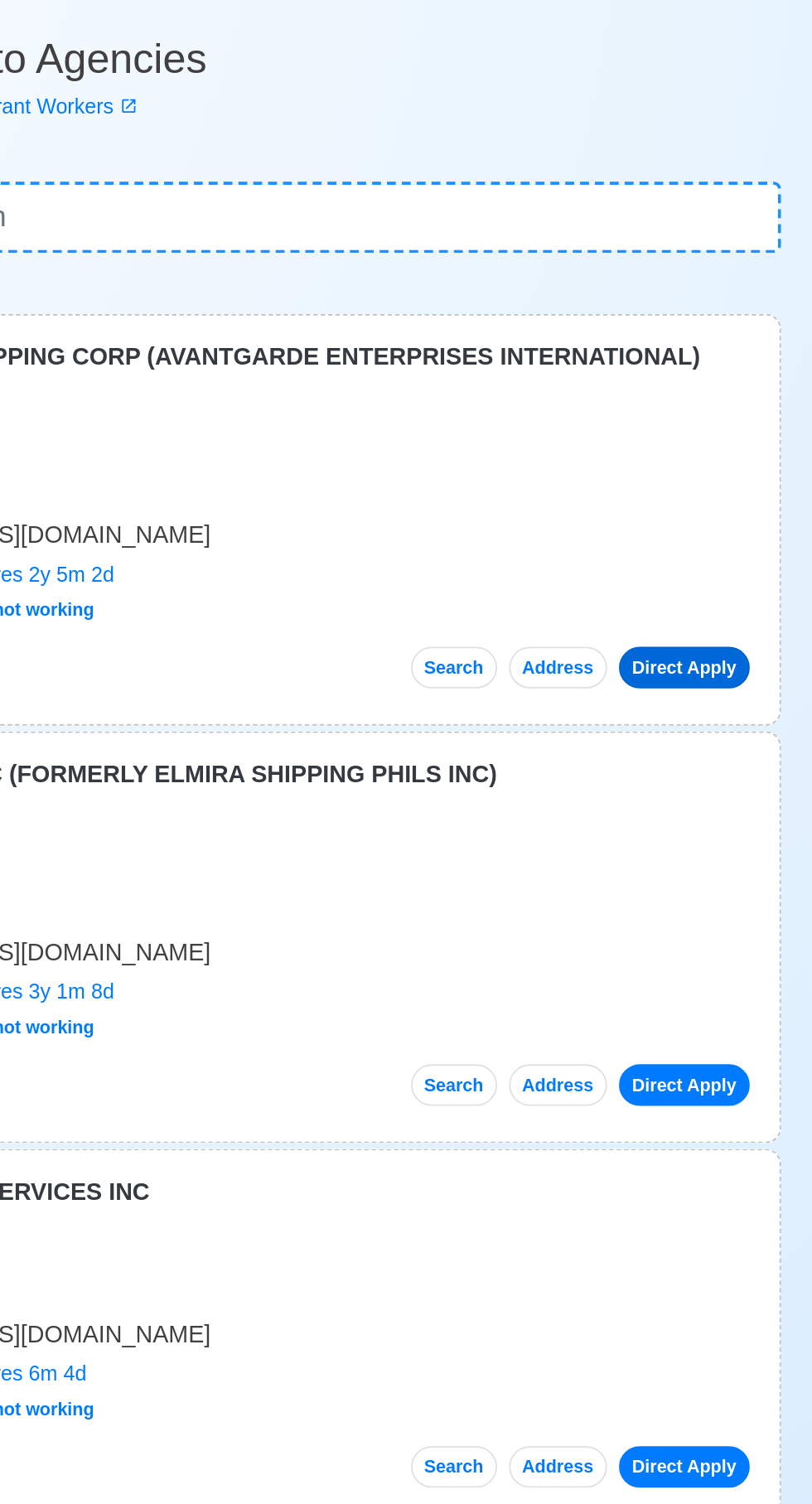
click at [644, 443] on link "Direct Apply" at bounding box center [638, 442] width 73 height 23
